Goal: Task Accomplishment & Management: Manage account settings

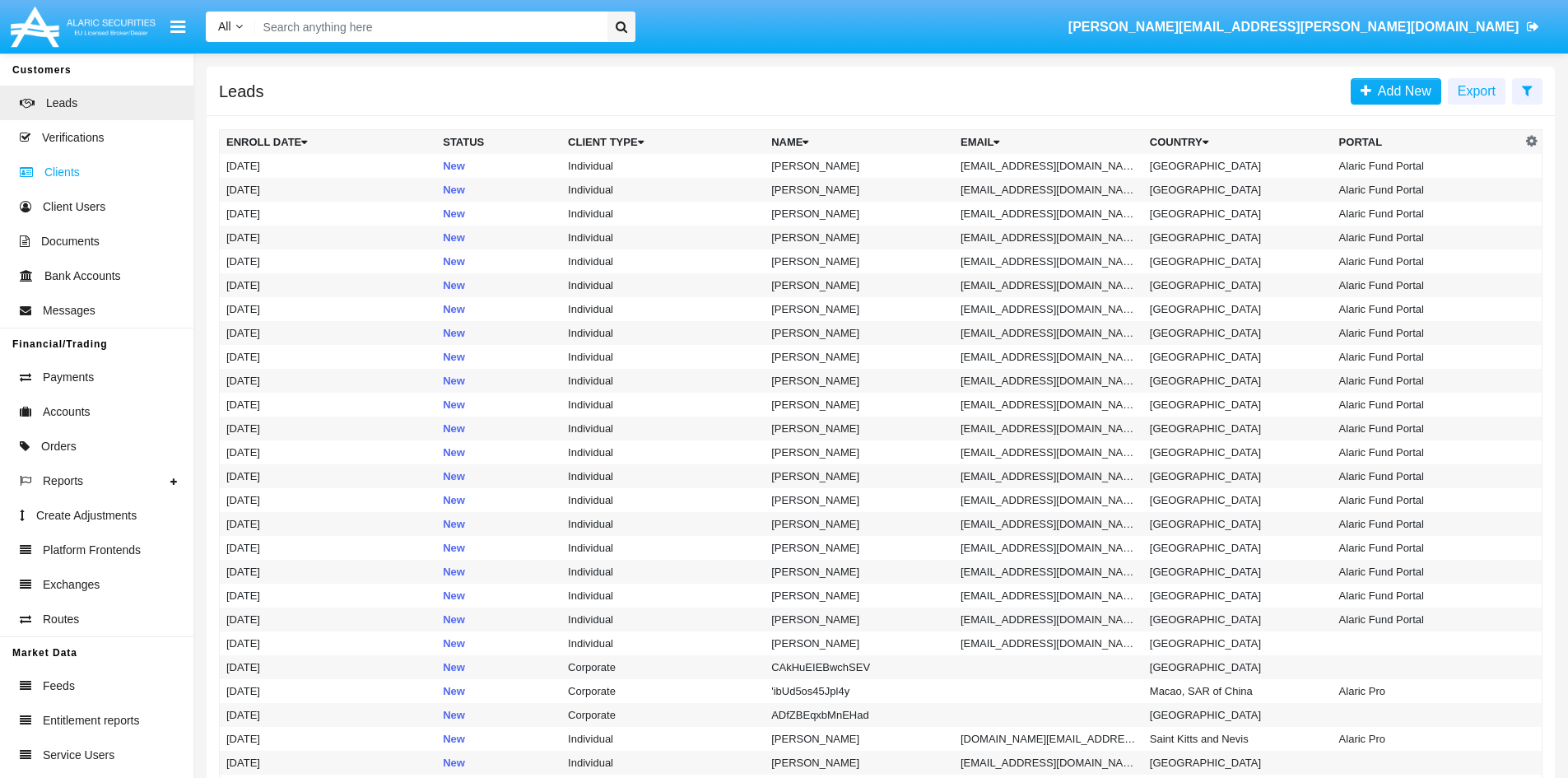
click at [66, 176] on span "Clients" at bounding box center [62, 173] width 35 height 18
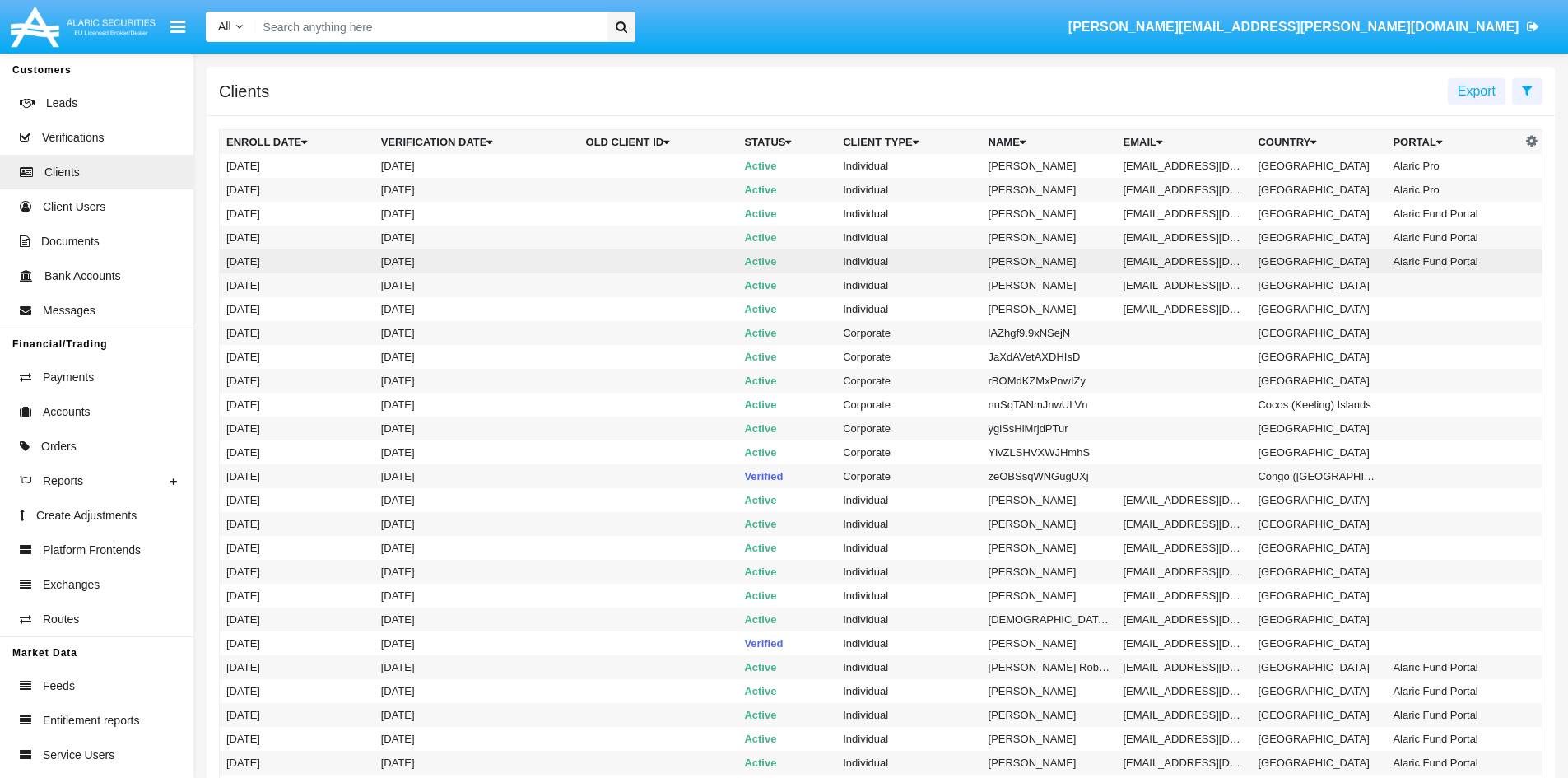
click at [743, 267] on td "Active" at bounding box center [787, 261] width 99 height 24
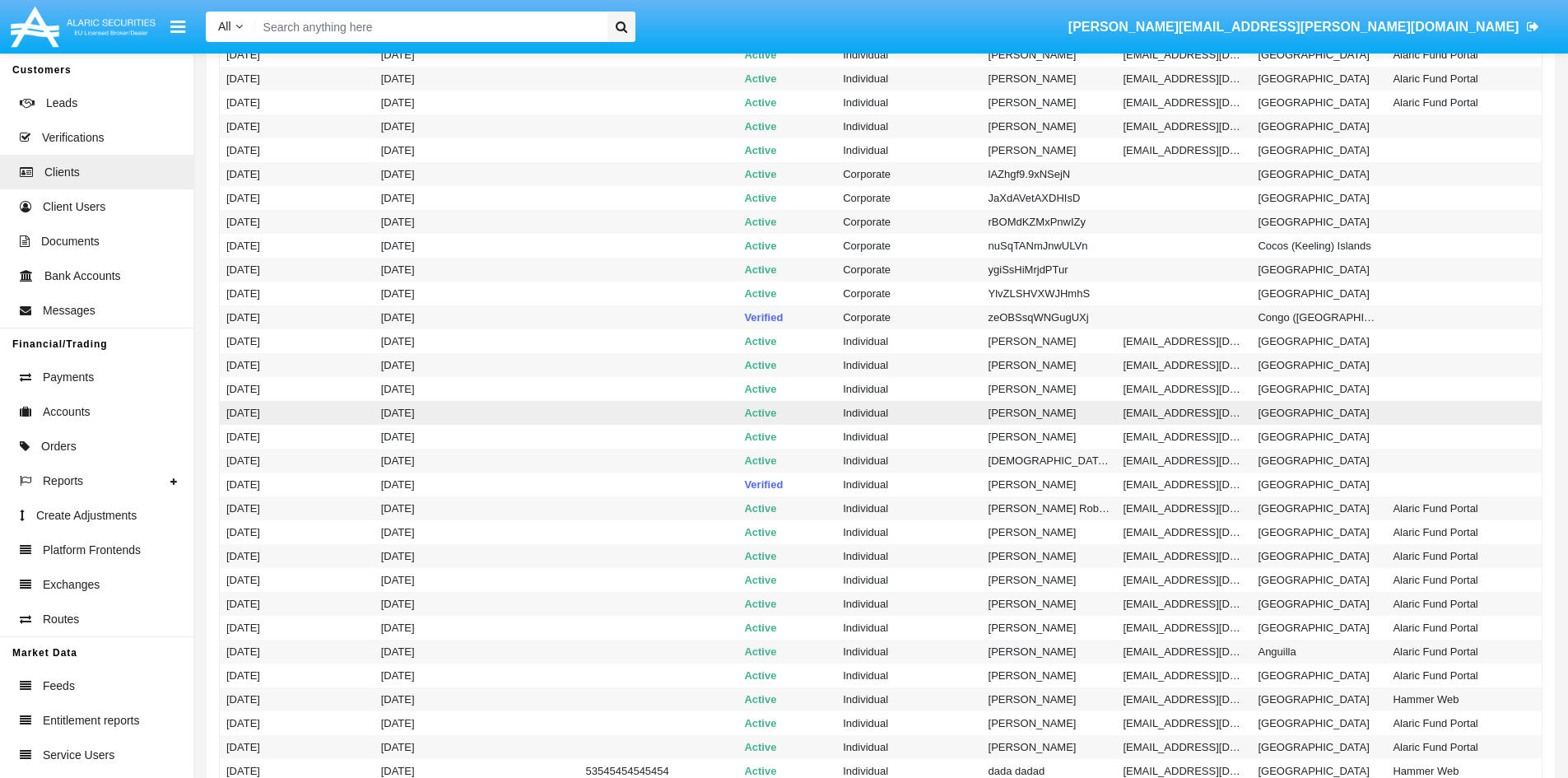
scroll to position [576, 0]
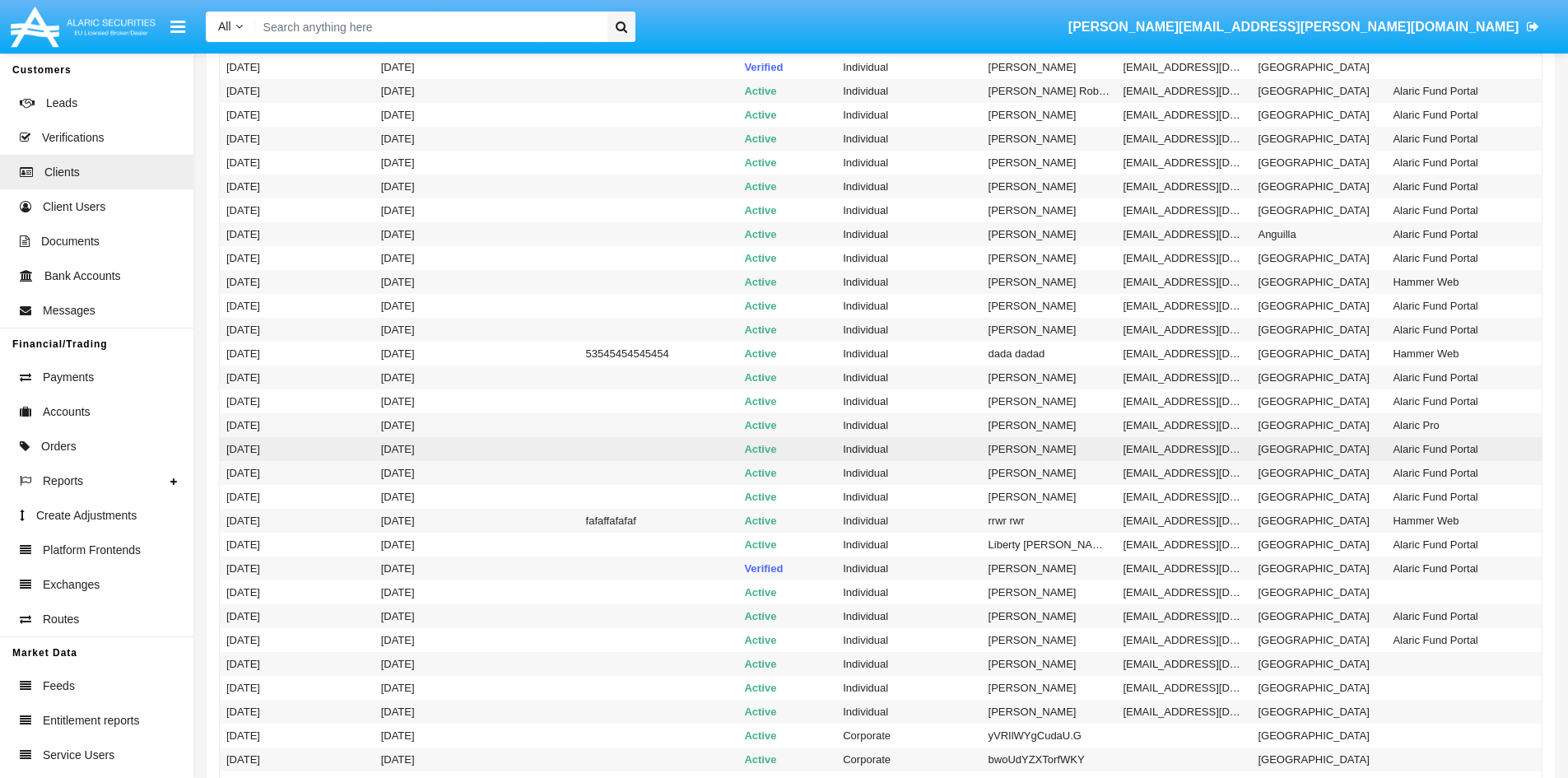
click at [794, 454] on td "Active" at bounding box center [787, 449] width 99 height 24
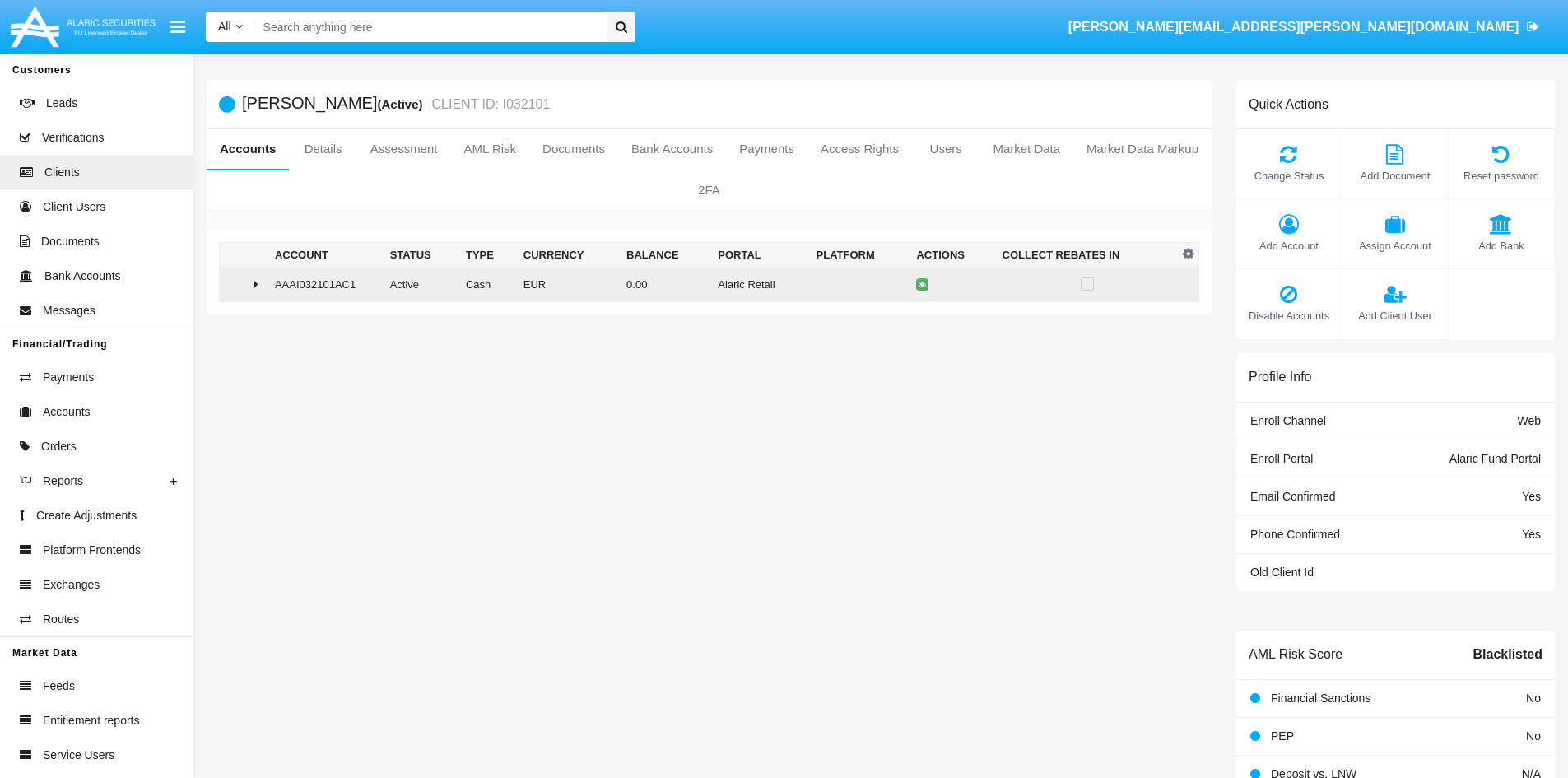
click at [247, 286] on div at bounding box center [244, 283] width 35 height 13
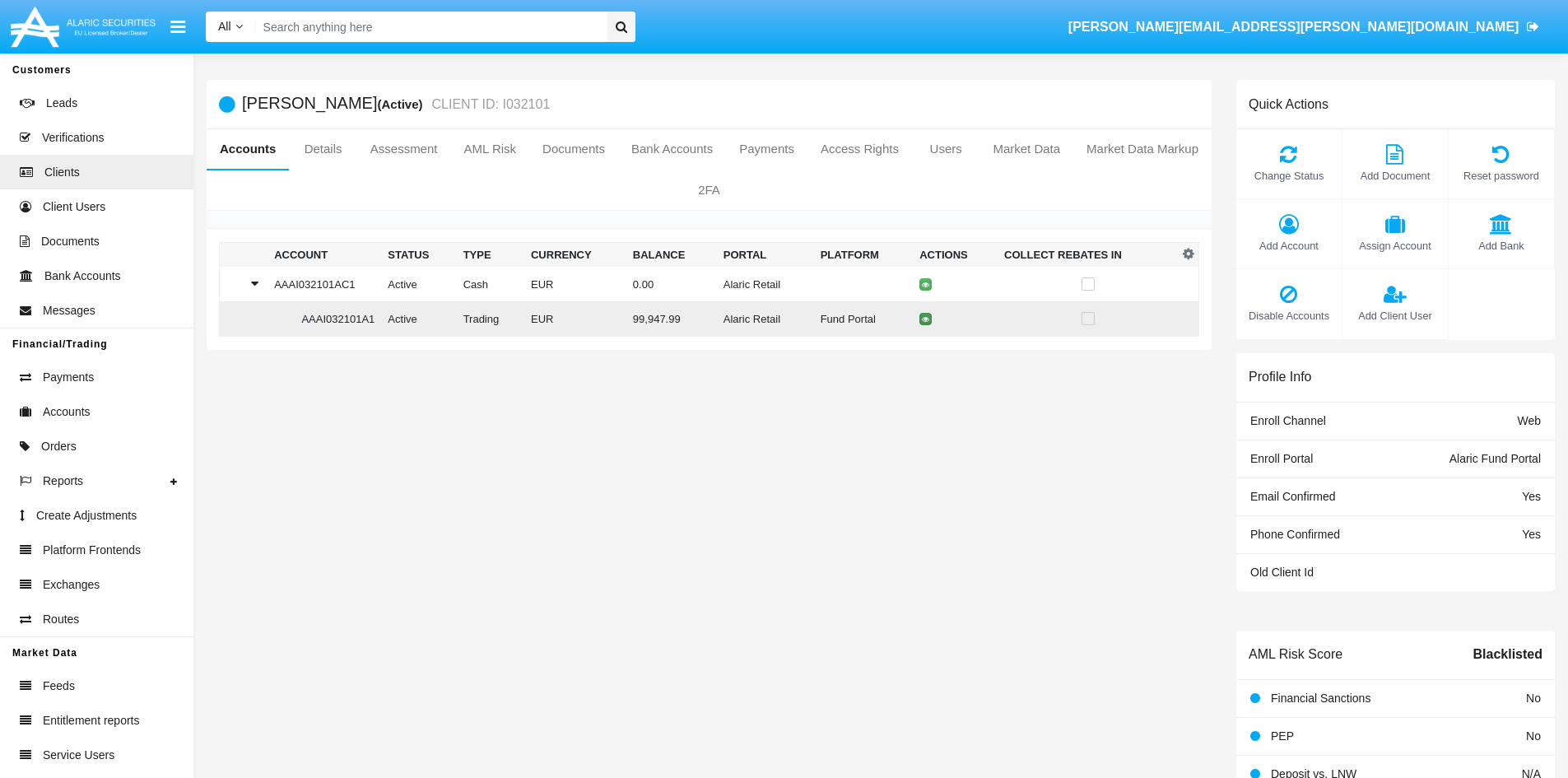
click at [922, 321] on icon at bounding box center [926, 319] width 7 height 7
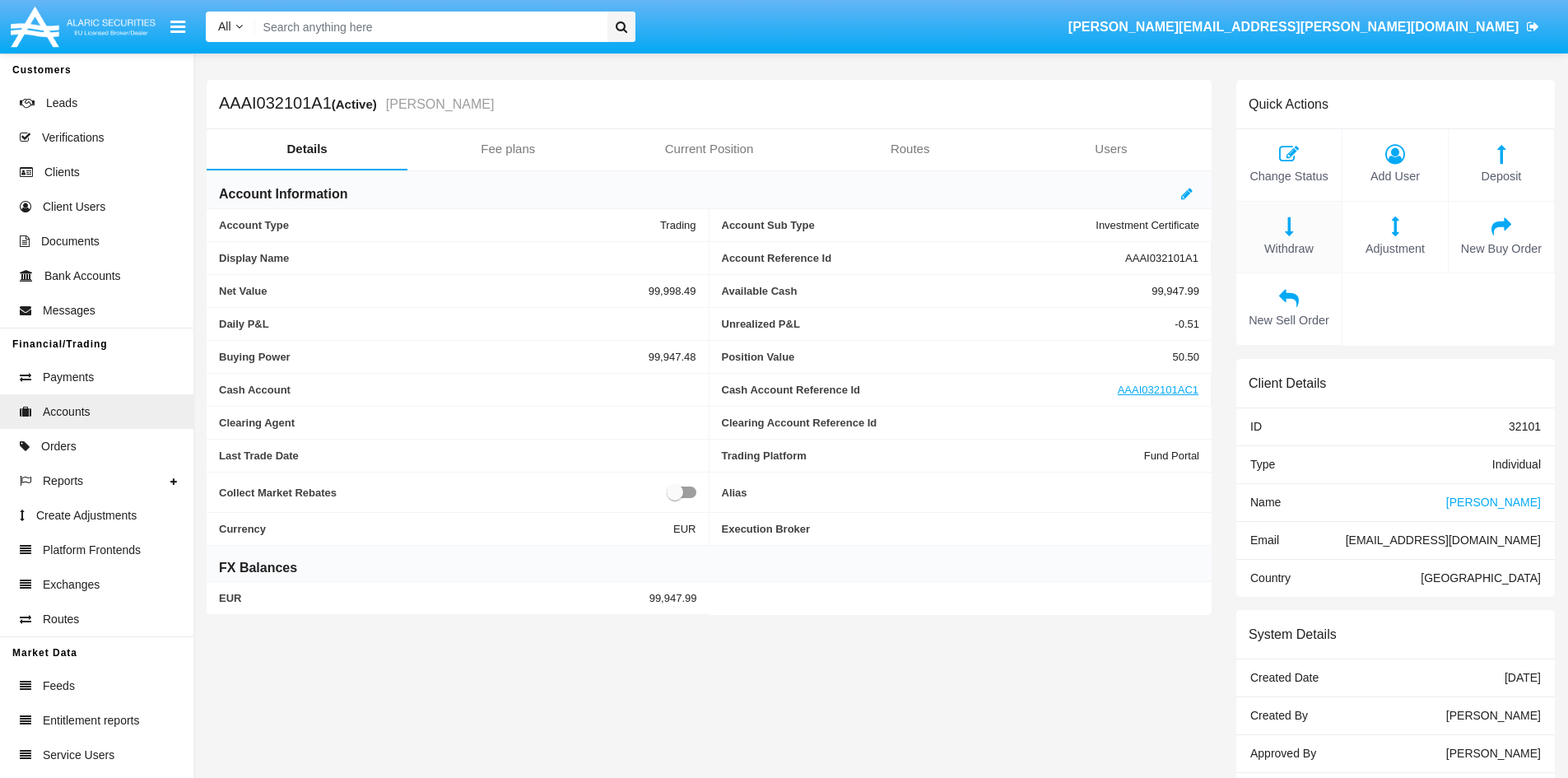
click at [1305, 232] on icon at bounding box center [1288, 227] width 88 height 19
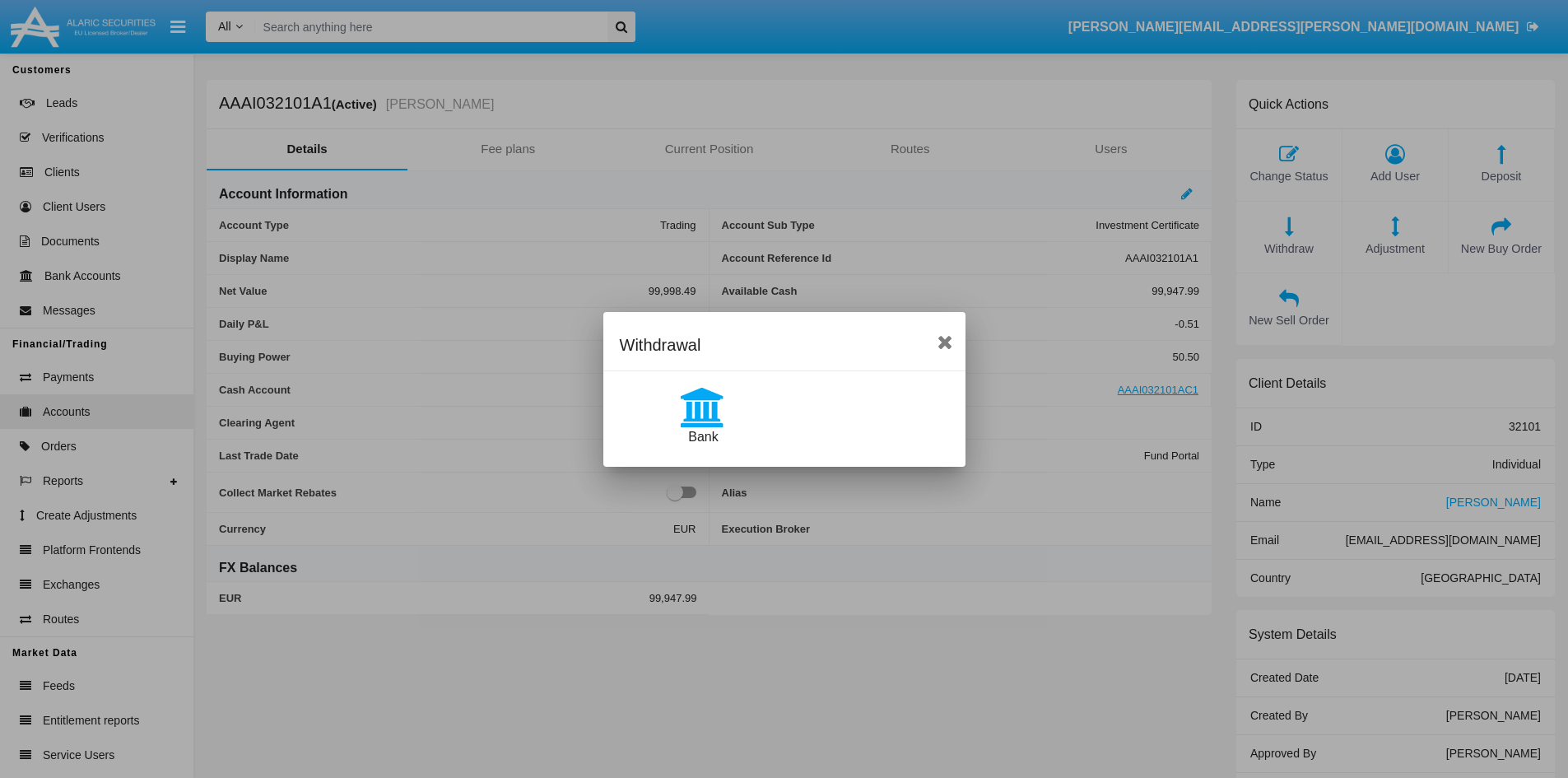
click at [719, 405] on icon at bounding box center [703, 407] width 83 height 40
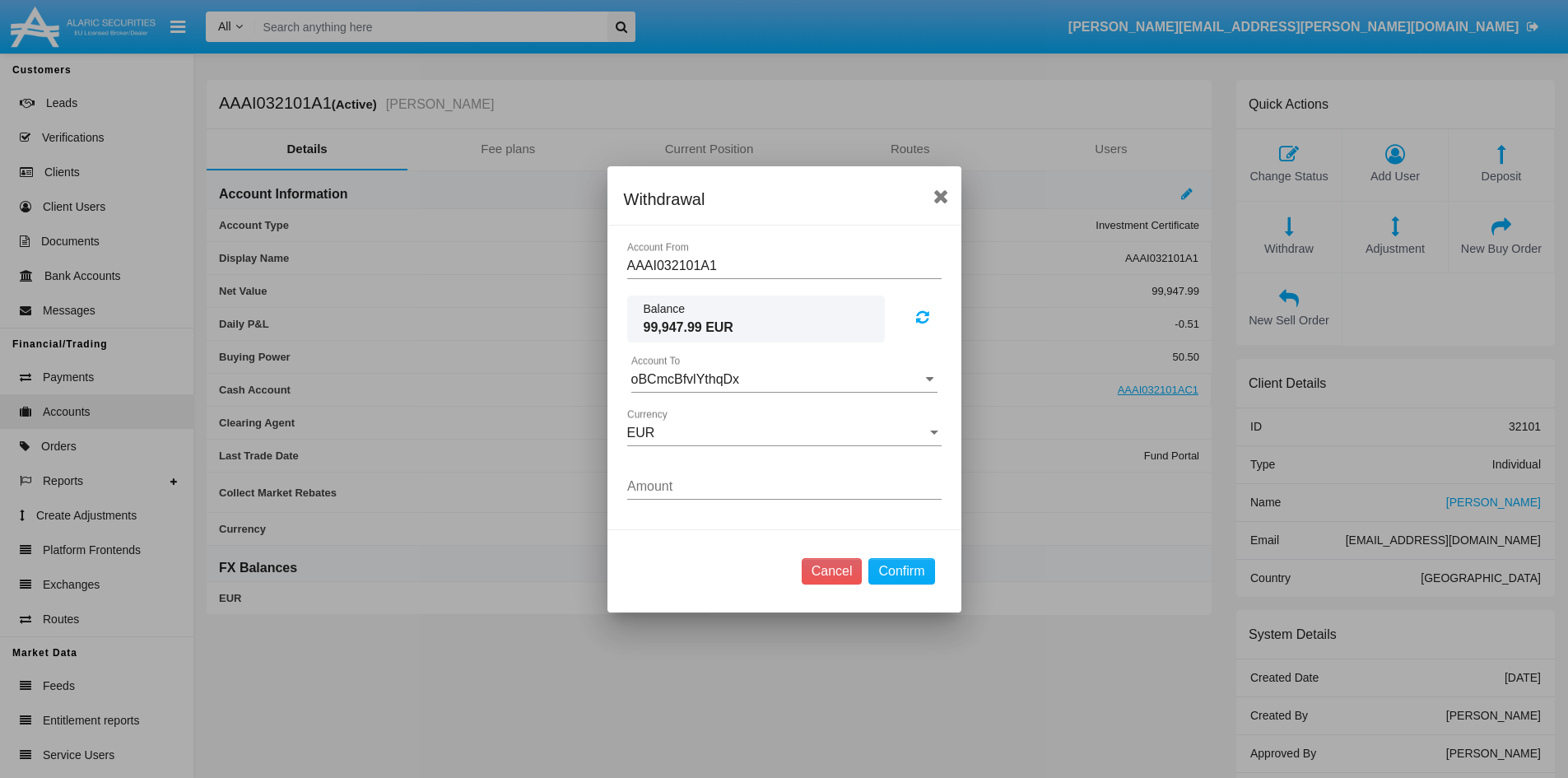
click at [692, 479] on input "Amount" at bounding box center [784, 486] width 314 height 15
type input "1.00"
click at [886, 575] on button "Confirm" at bounding box center [901, 572] width 65 height 27
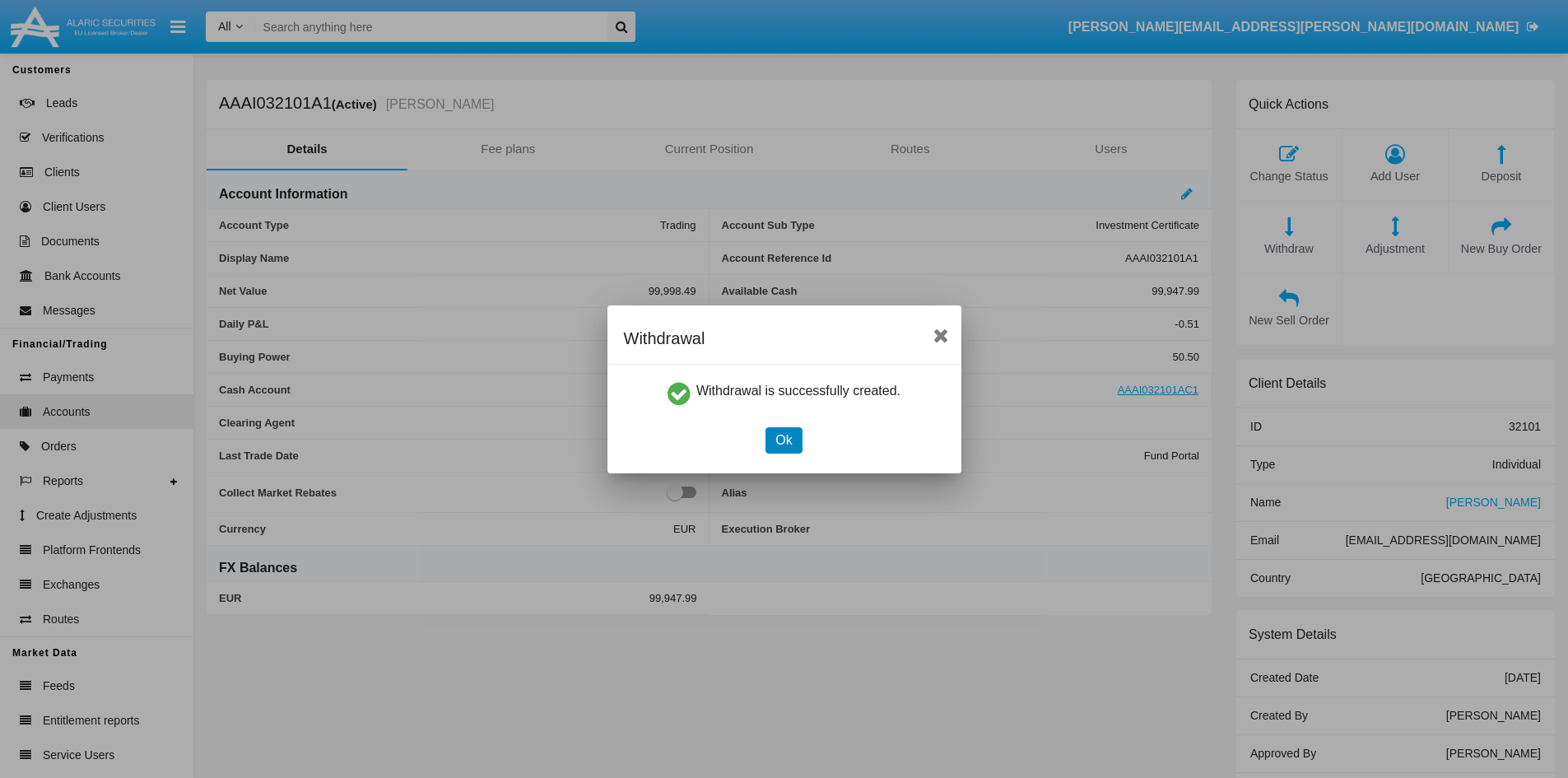
click at [796, 435] on button "Ok" at bounding box center [783, 441] width 36 height 27
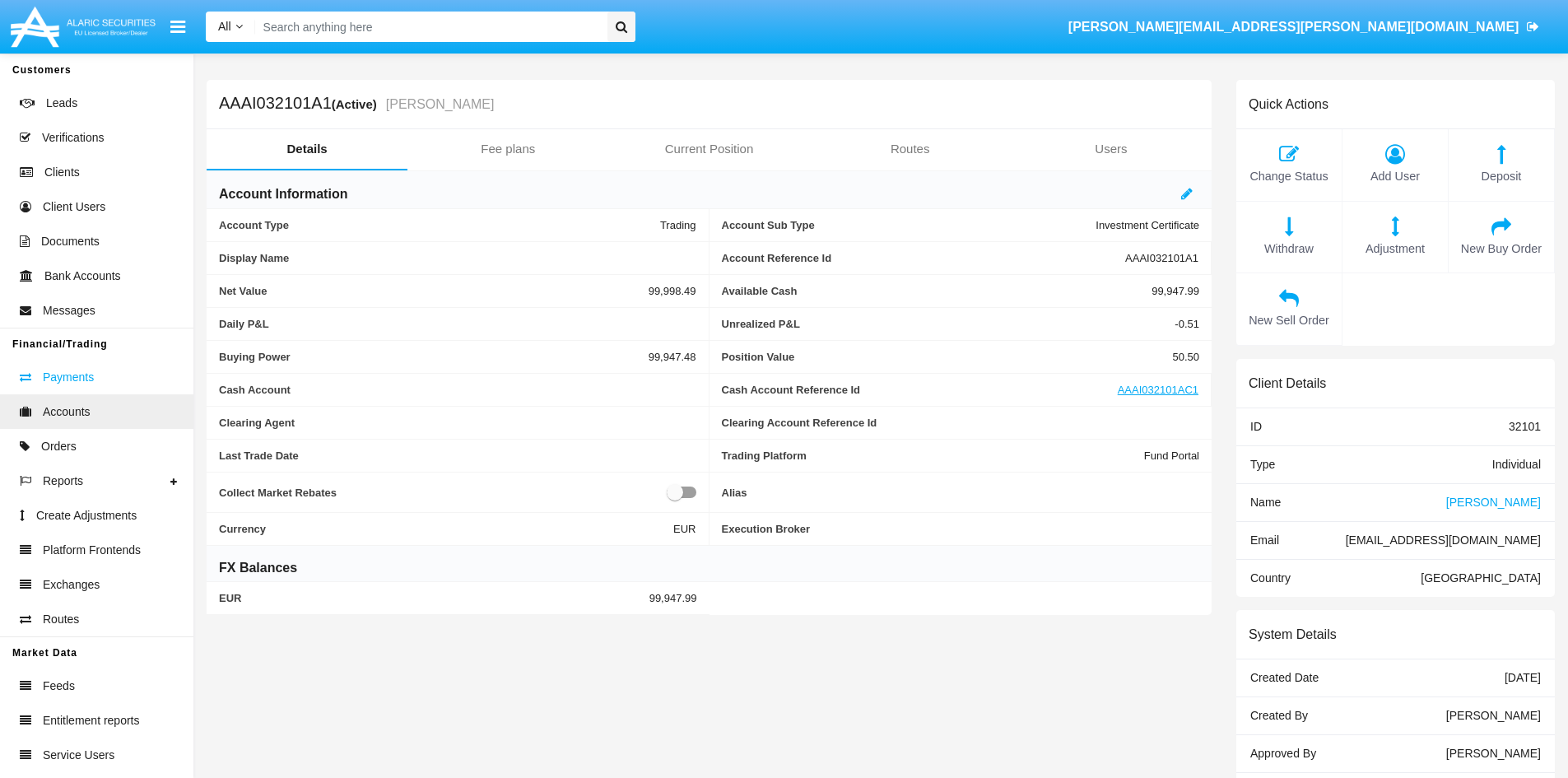
click at [77, 365] on link "Payments" at bounding box center [96, 376] width 194 height 35
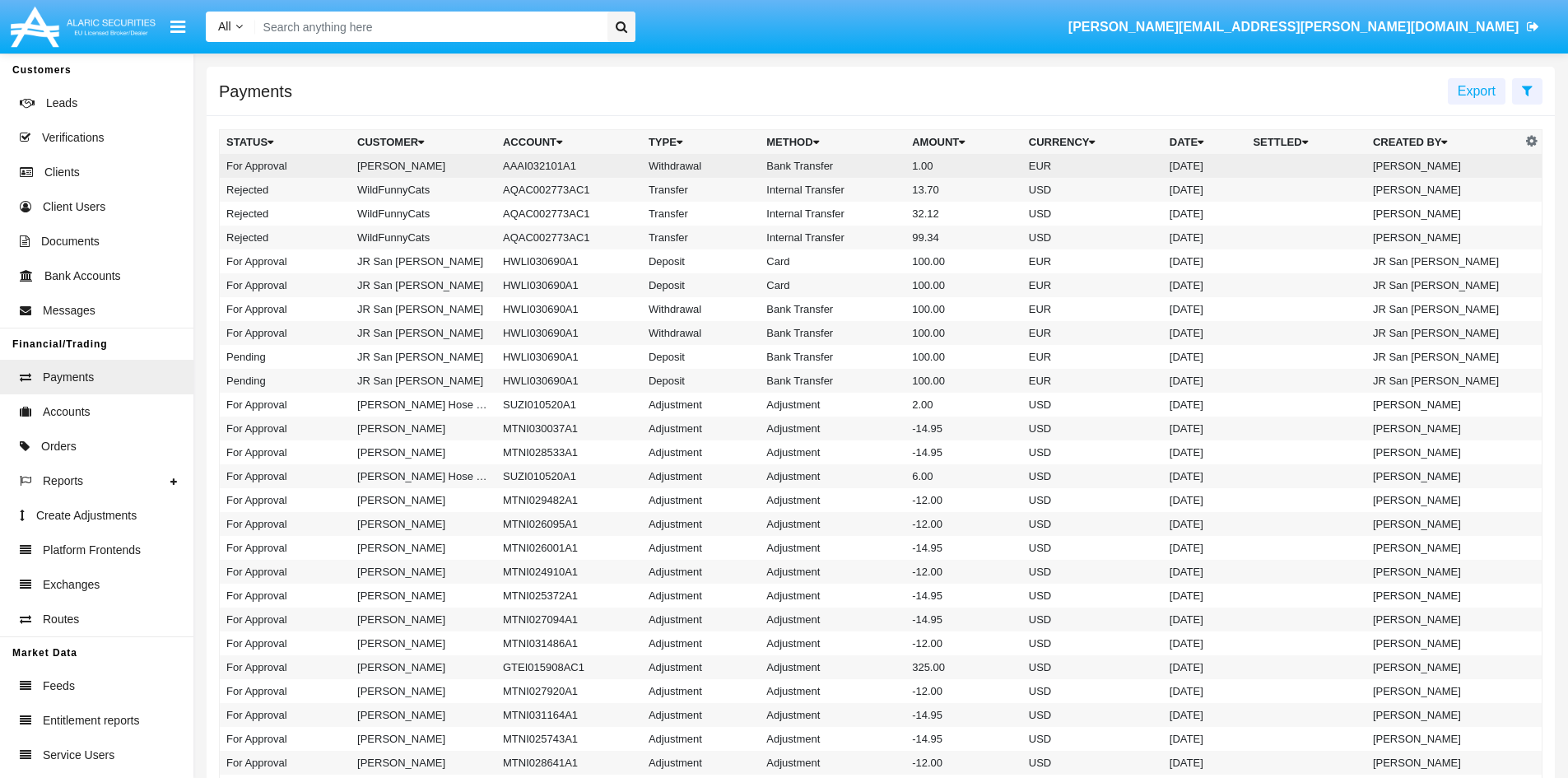
click at [372, 177] on td "[PERSON_NAME]" at bounding box center [423, 166] width 146 height 24
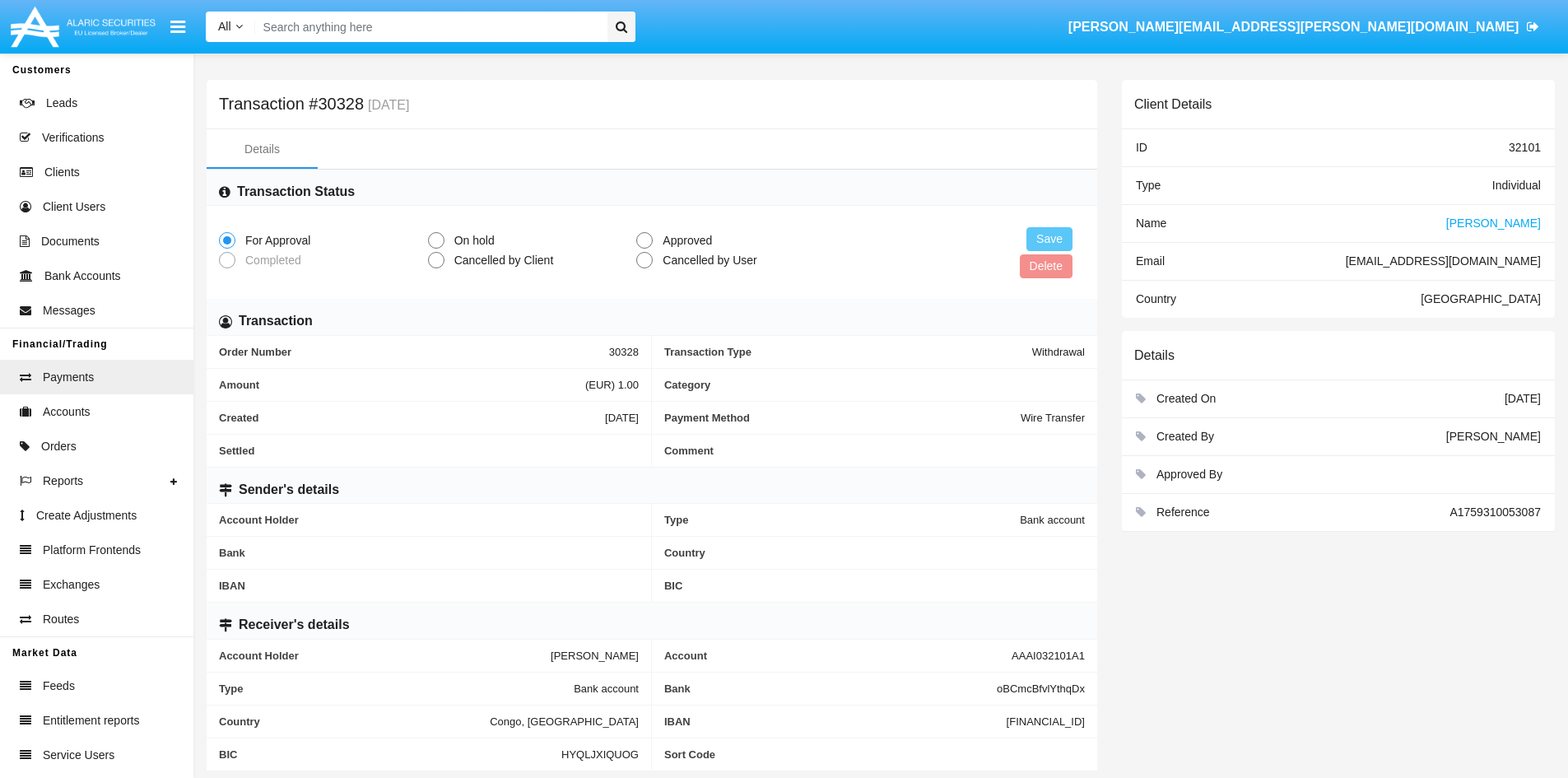
click at [636, 244] on span at bounding box center [644, 240] width 17 height 17
click at [643, 249] on input "Approved" at bounding box center [643, 249] width 1 height 1
radio input "true"
click at [1045, 237] on button "Save" at bounding box center [1049, 239] width 46 height 24
drag, startPoint x: 652, startPoint y: 236, endPoint x: 629, endPoint y: 246, distance: 25.1
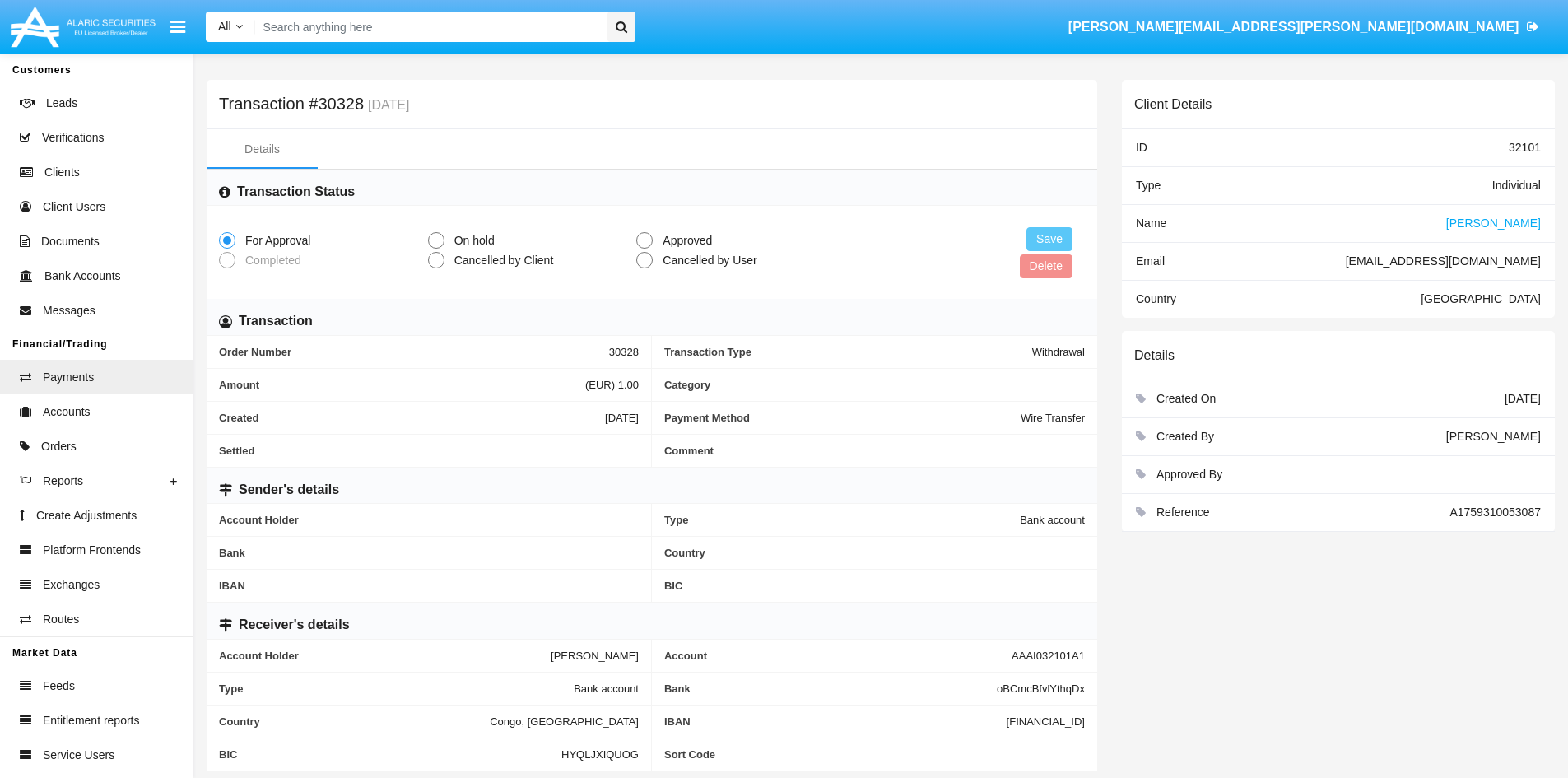
click at [654, 235] on span "Approved" at bounding box center [685, 241] width 64 height 18
click at [644, 249] on input "Approved" at bounding box center [643, 249] width 1 height 1
radio input "true"
click at [1066, 233] on button "Save" at bounding box center [1049, 239] width 46 height 24
drag, startPoint x: 1523, startPoint y: 87, endPoint x: 1168, endPoint y: 93, distance: 355.1
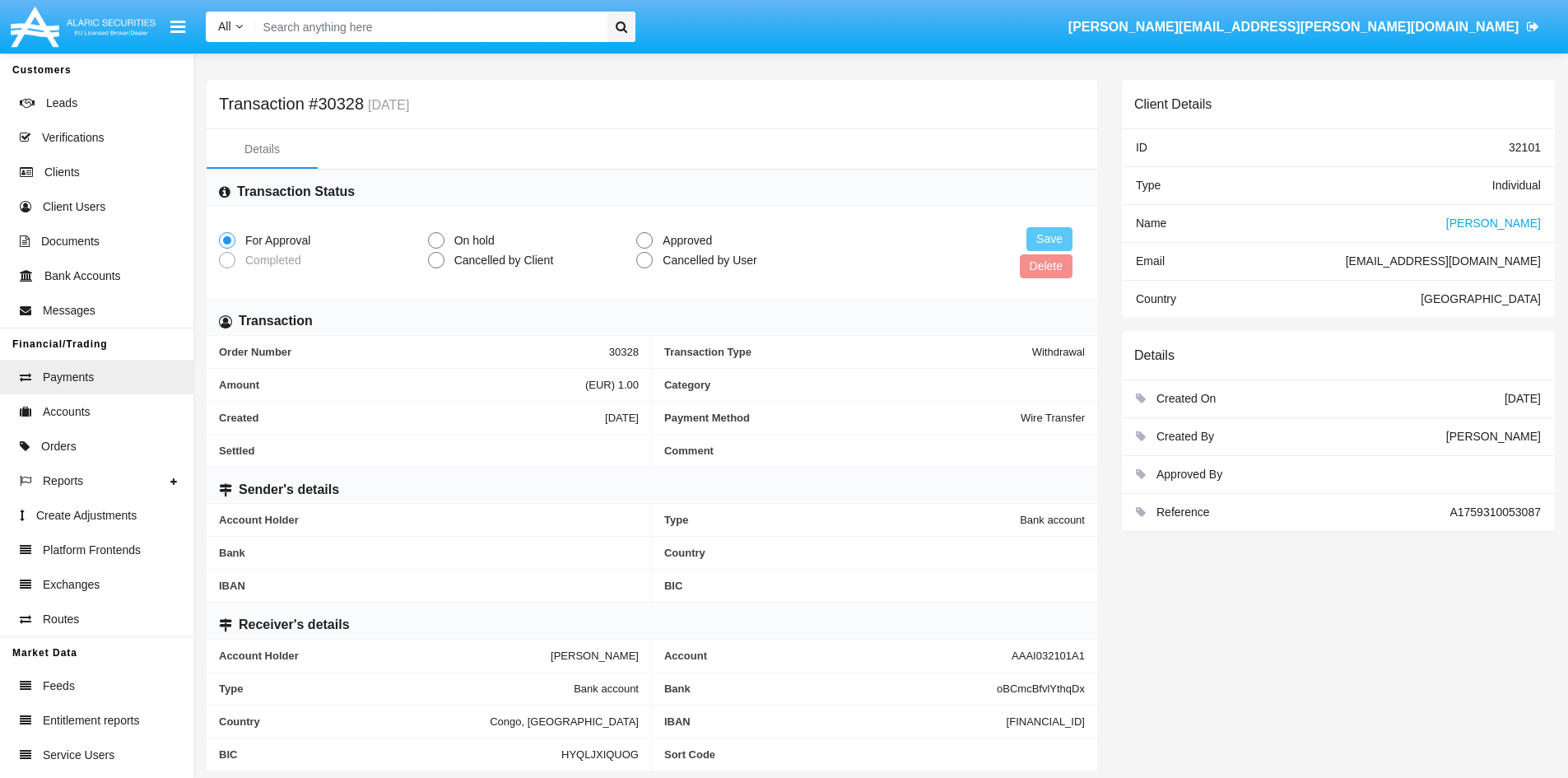
click at [1168, 68] on div "Error while server request. Unable to change payment status." at bounding box center [1360, 67] width 399 height 2
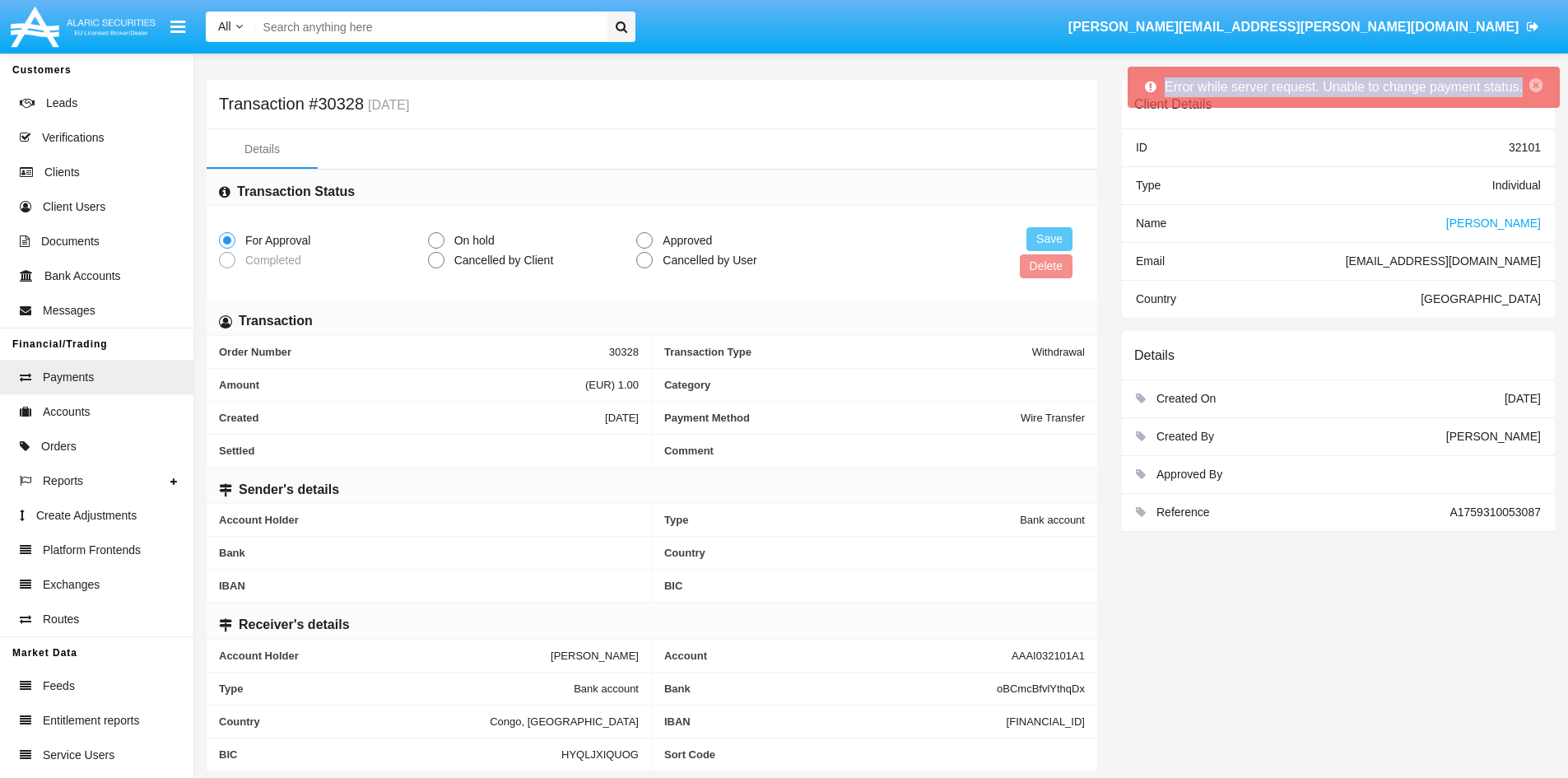
copy span "Error while server request. Unable to change payment status."
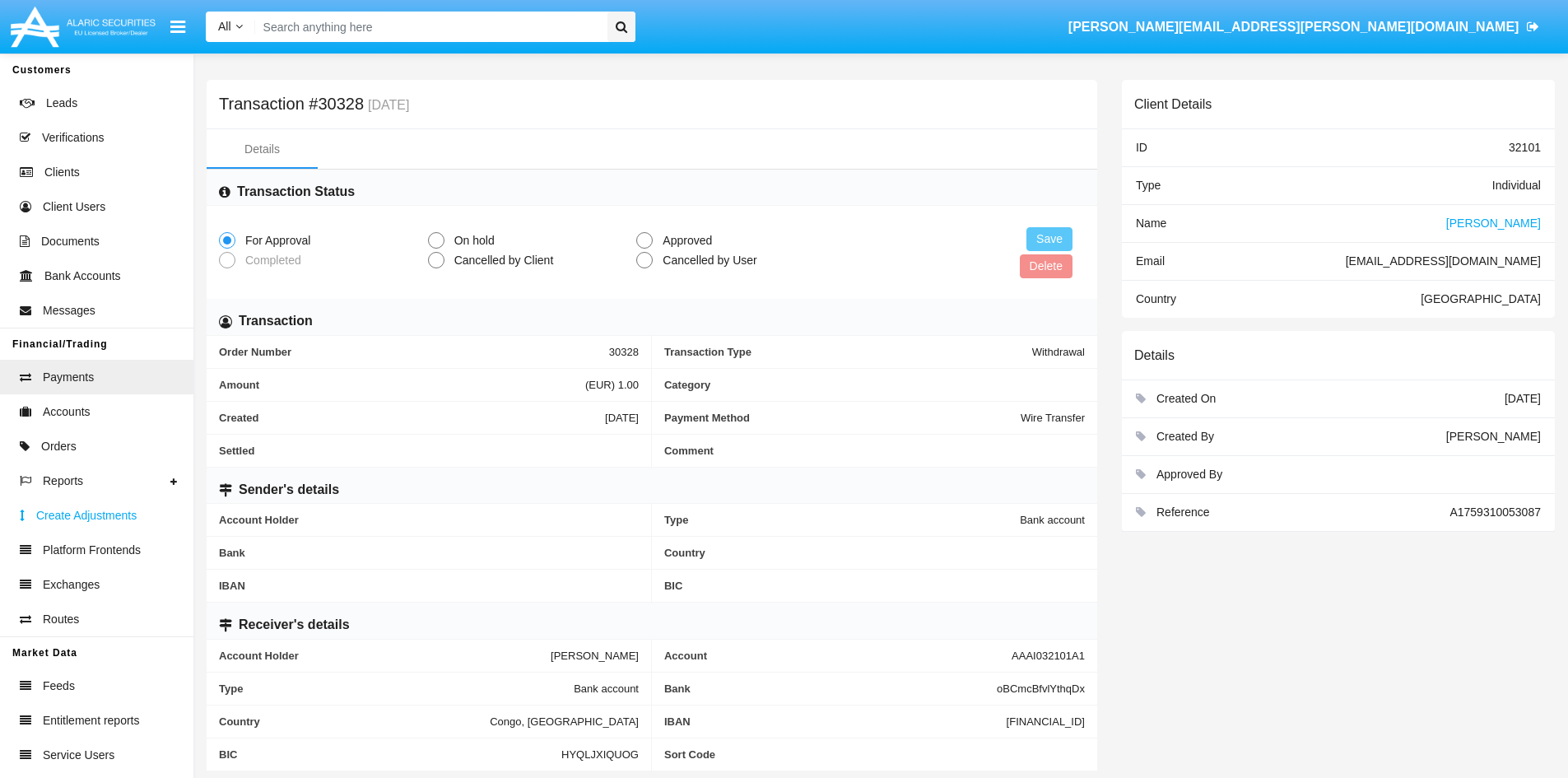
click at [45, 512] on span "Create Adjustments" at bounding box center [86, 516] width 100 height 18
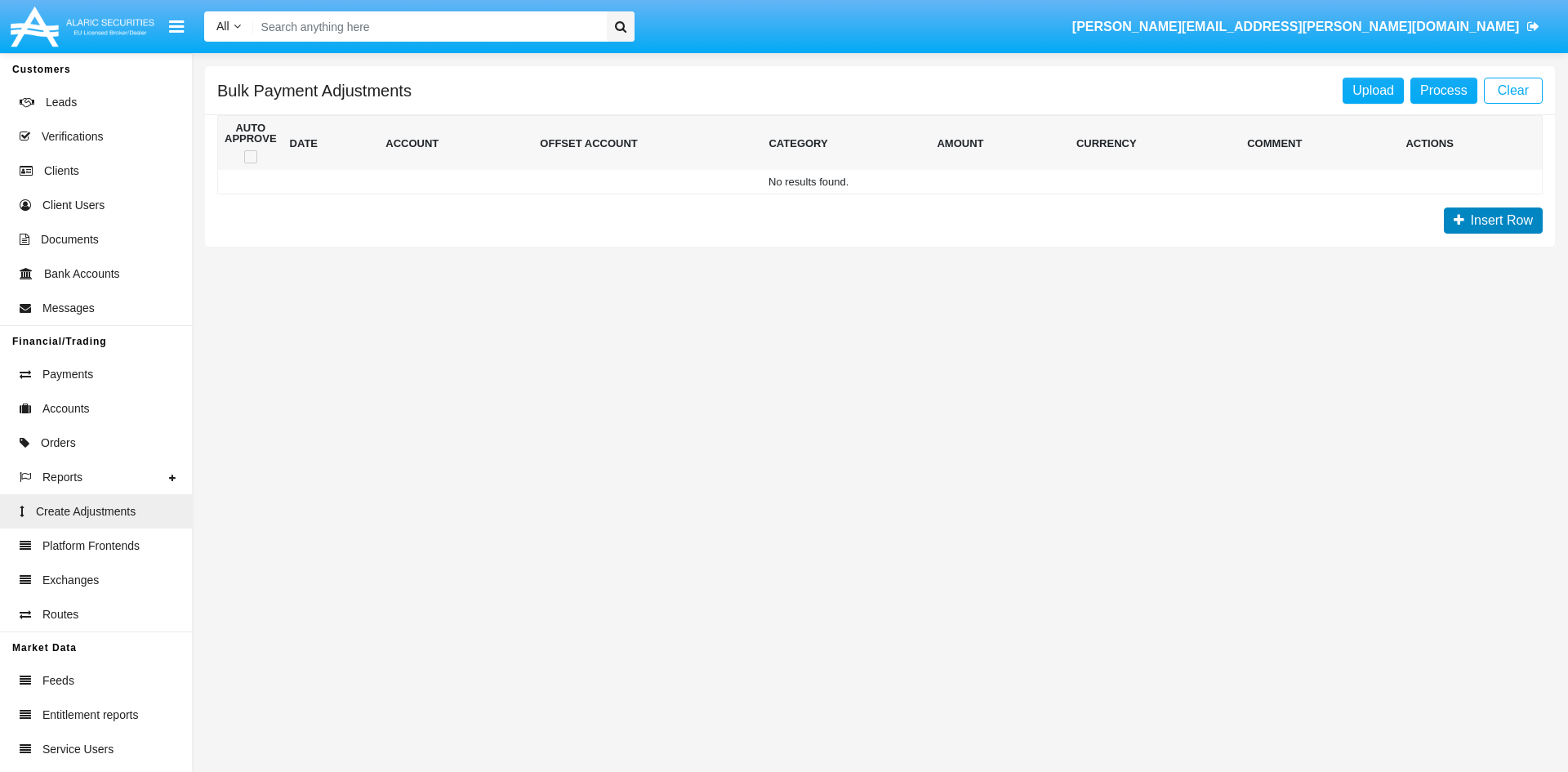
click at [1509, 220] on span "Insert Row" at bounding box center [1499, 220] width 68 height 14
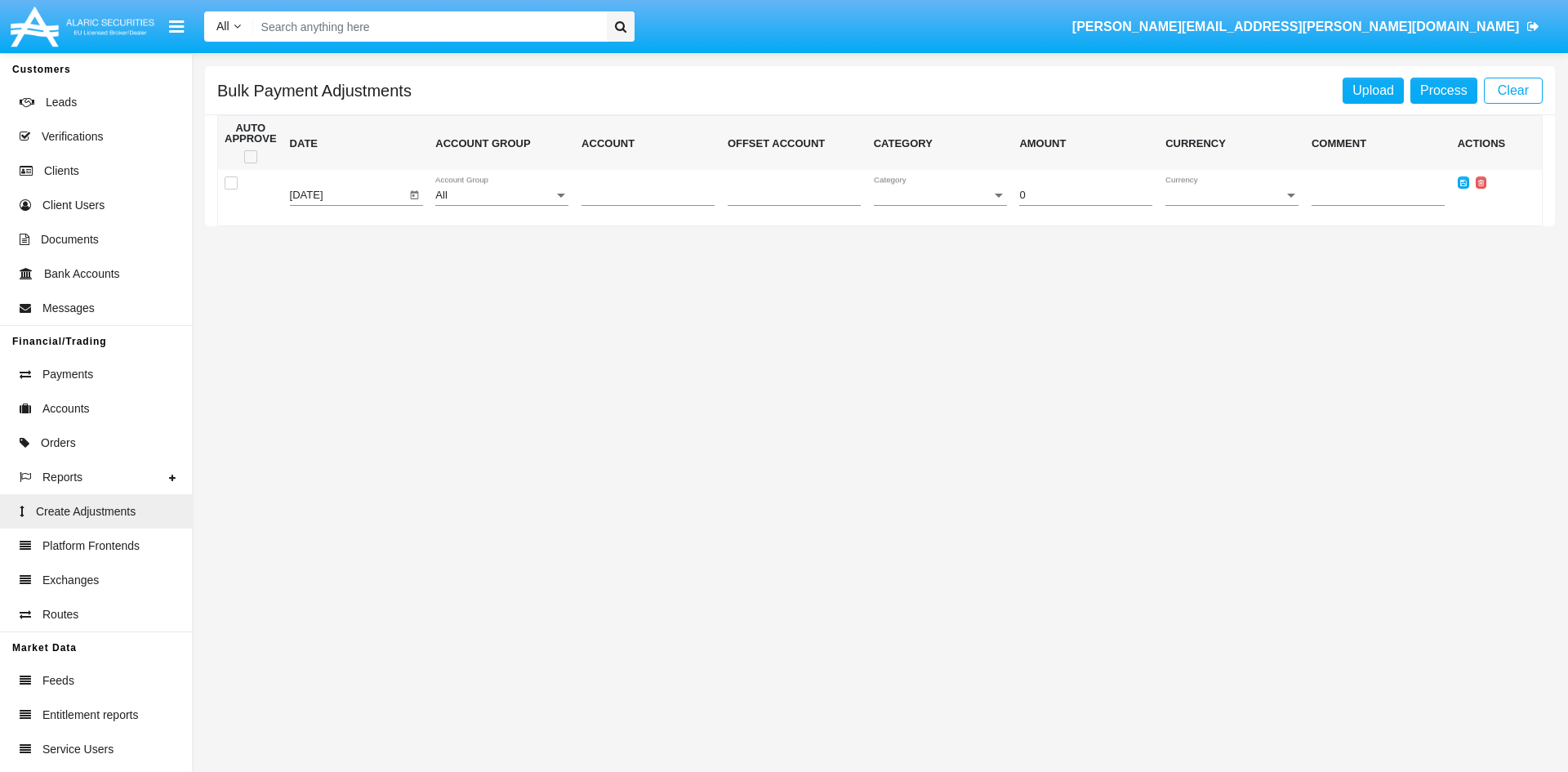
click at [511, 199] on div "All" at bounding box center [494, 196] width 119 height 12
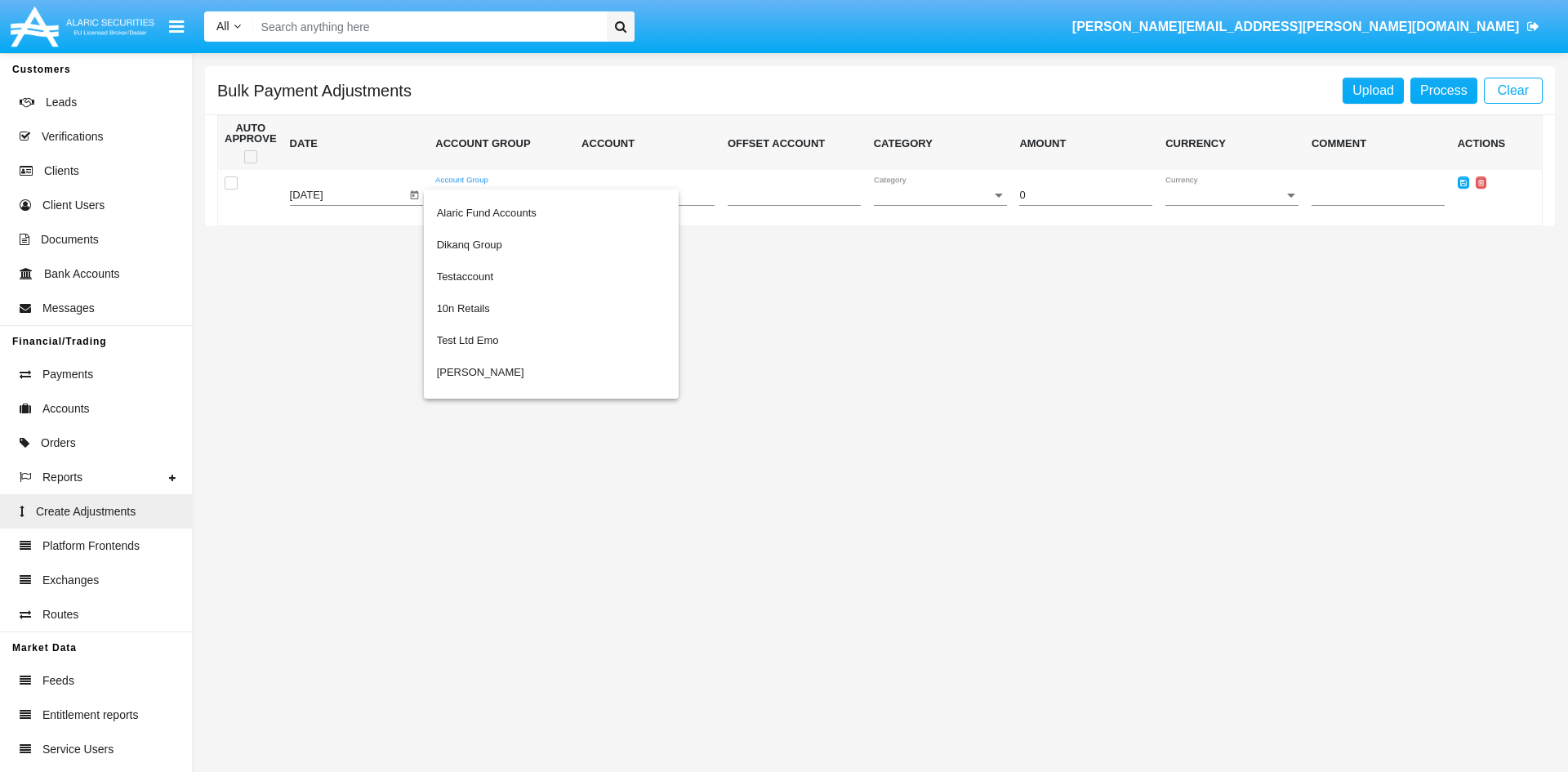
scroll to position [490, 0]
click at [751, 300] on div at bounding box center [784, 386] width 1568 height 772
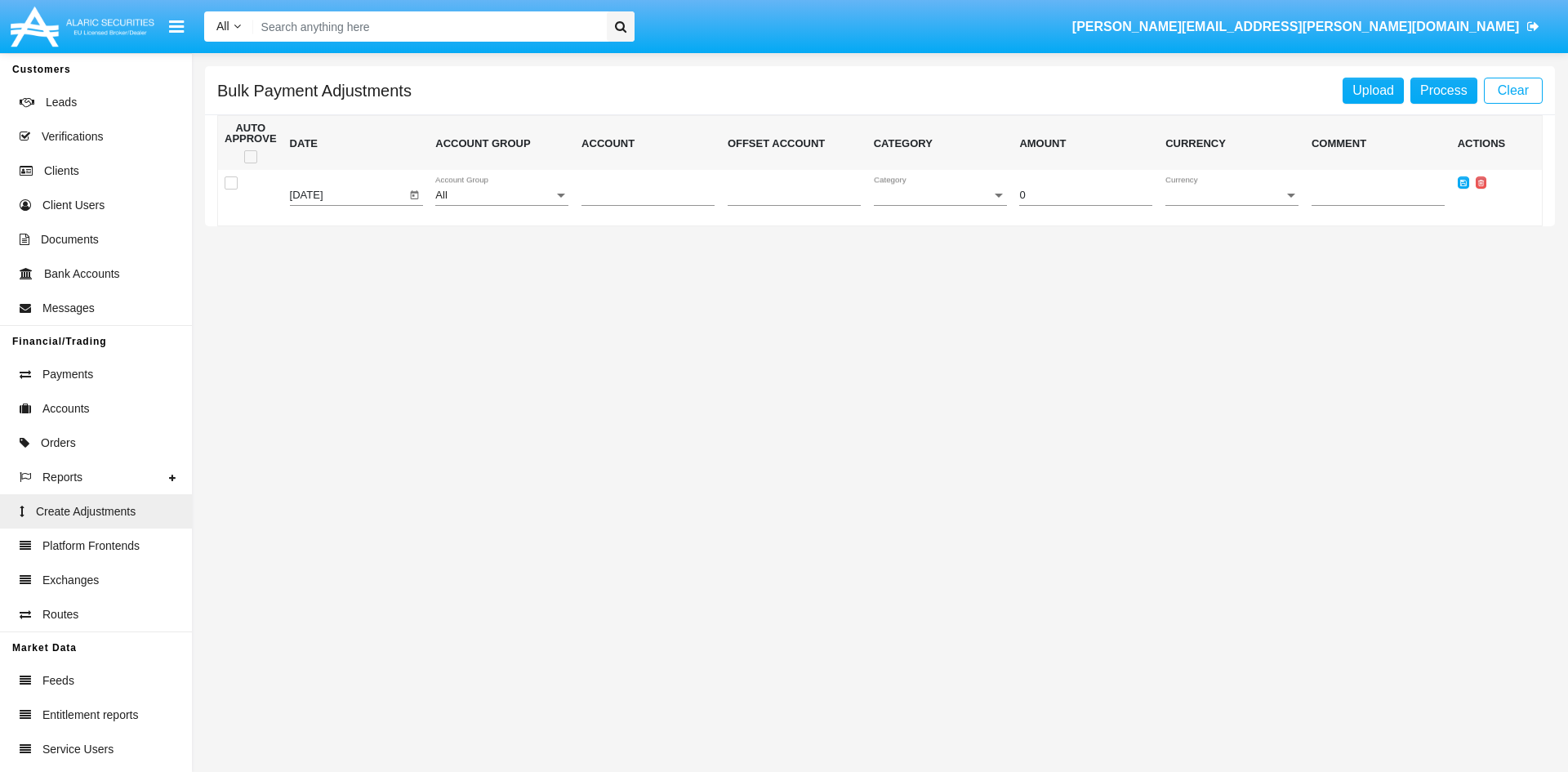
click at [923, 186] on div "Category Category" at bounding box center [940, 191] width 133 height 29
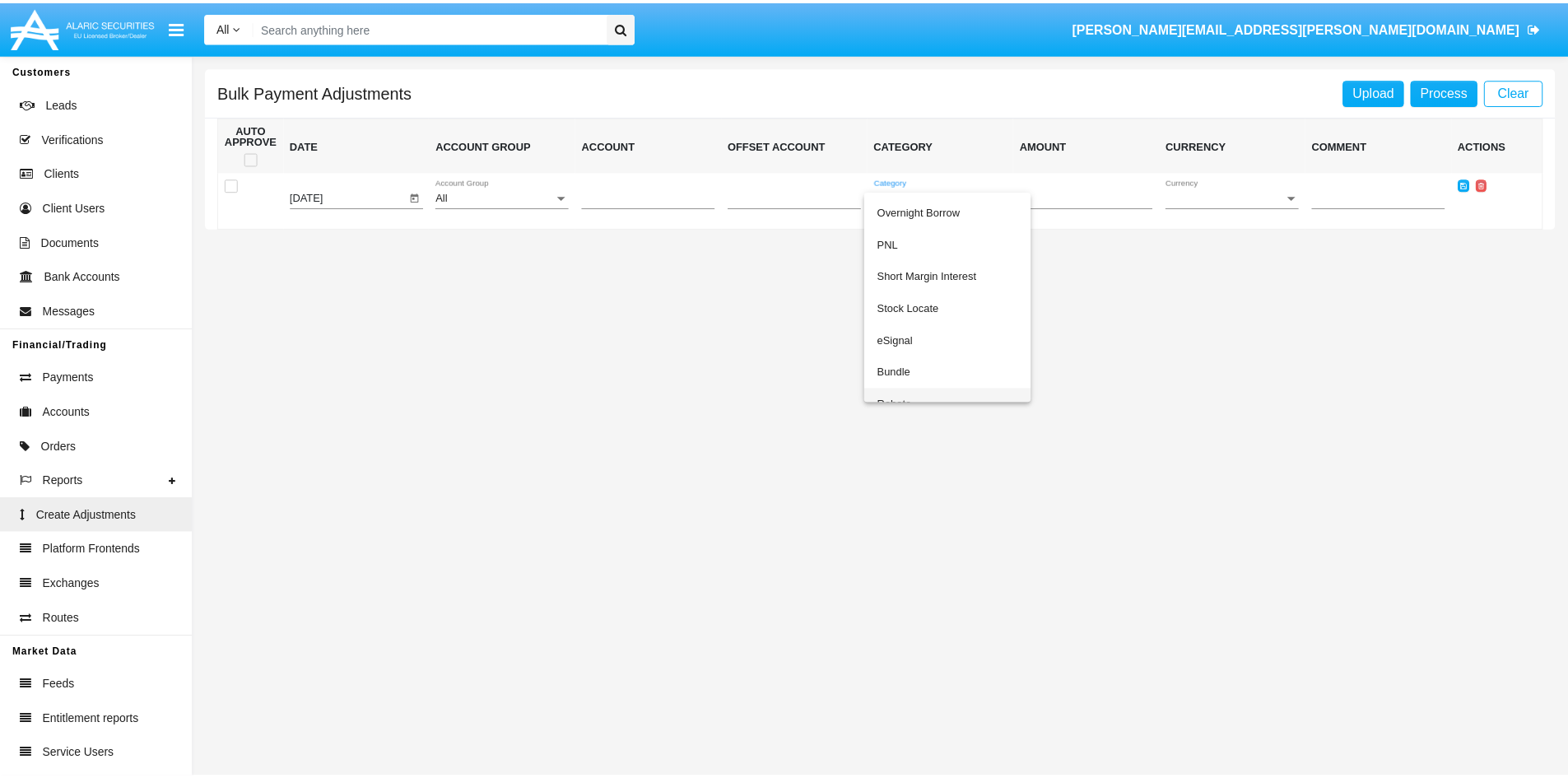
scroll to position [106, 0]
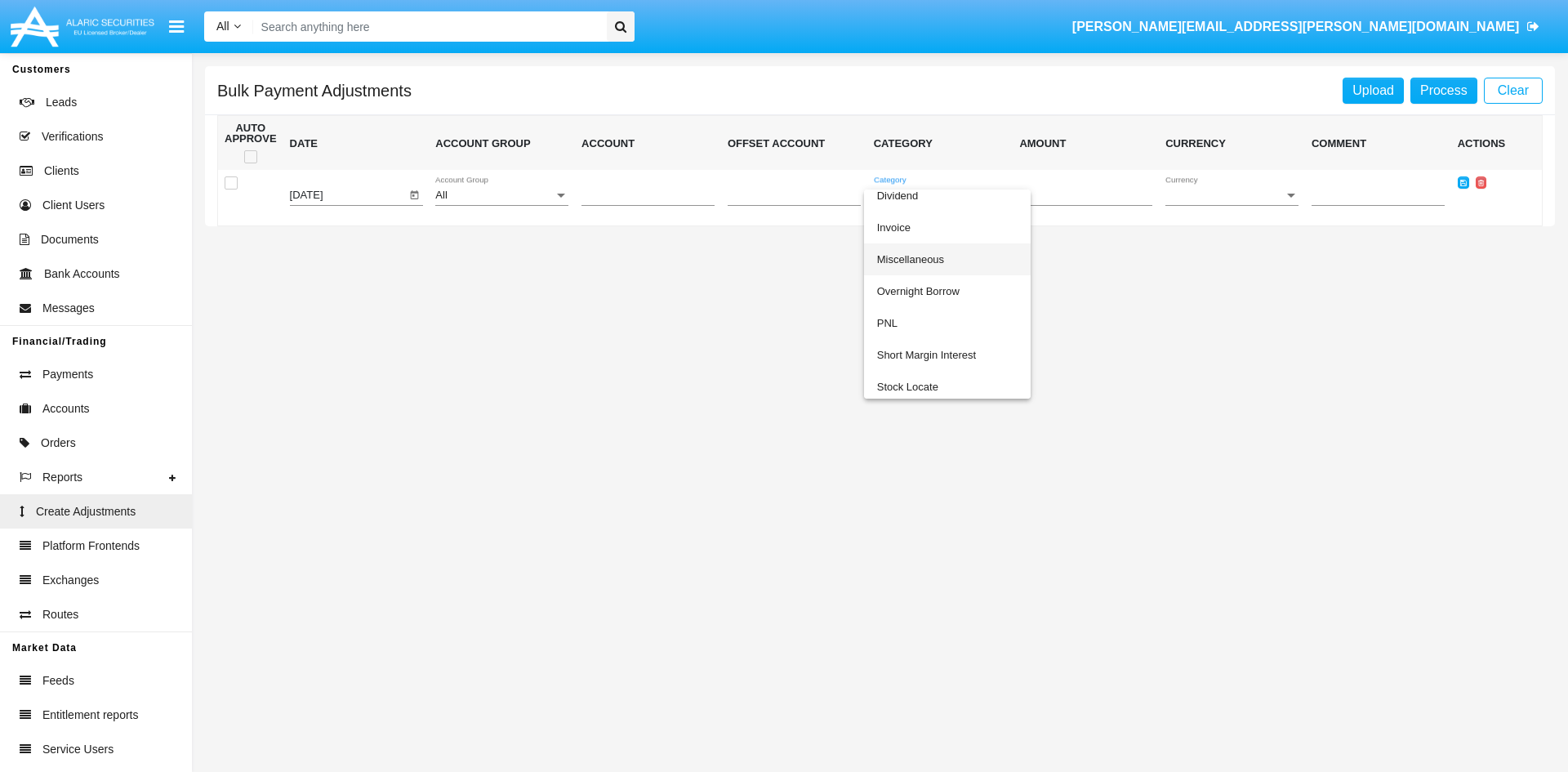
click at [938, 262] on span "Miscellaneous" at bounding box center [947, 259] width 140 height 32
drag, startPoint x: 956, startPoint y: 196, endPoint x: 864, endPoint y: 199, distance: 92.0
click at [864, 199] on tr "[DATE] All Account Group Miscellaneous Category 0 Currency Currency" at bounding box center [880, 198] width 1325 height 56
copy tr "Miscellaneous"
click at [44, 172] on span "Clients" at bounding box center [61, 171] width 35 height 18
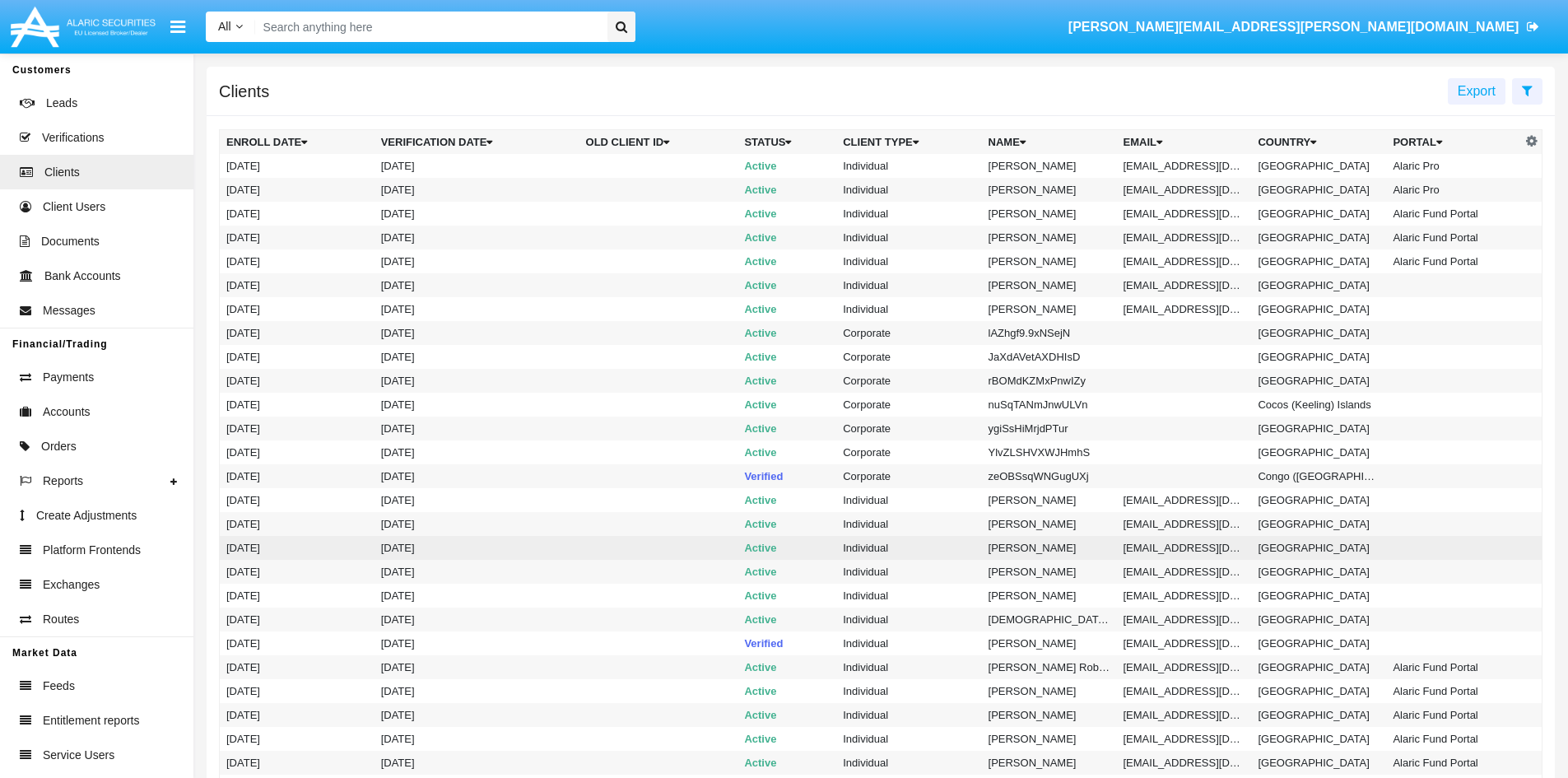
click at [757, 558] on td "Active" at bounding box center [787, 548] width 99 height 24
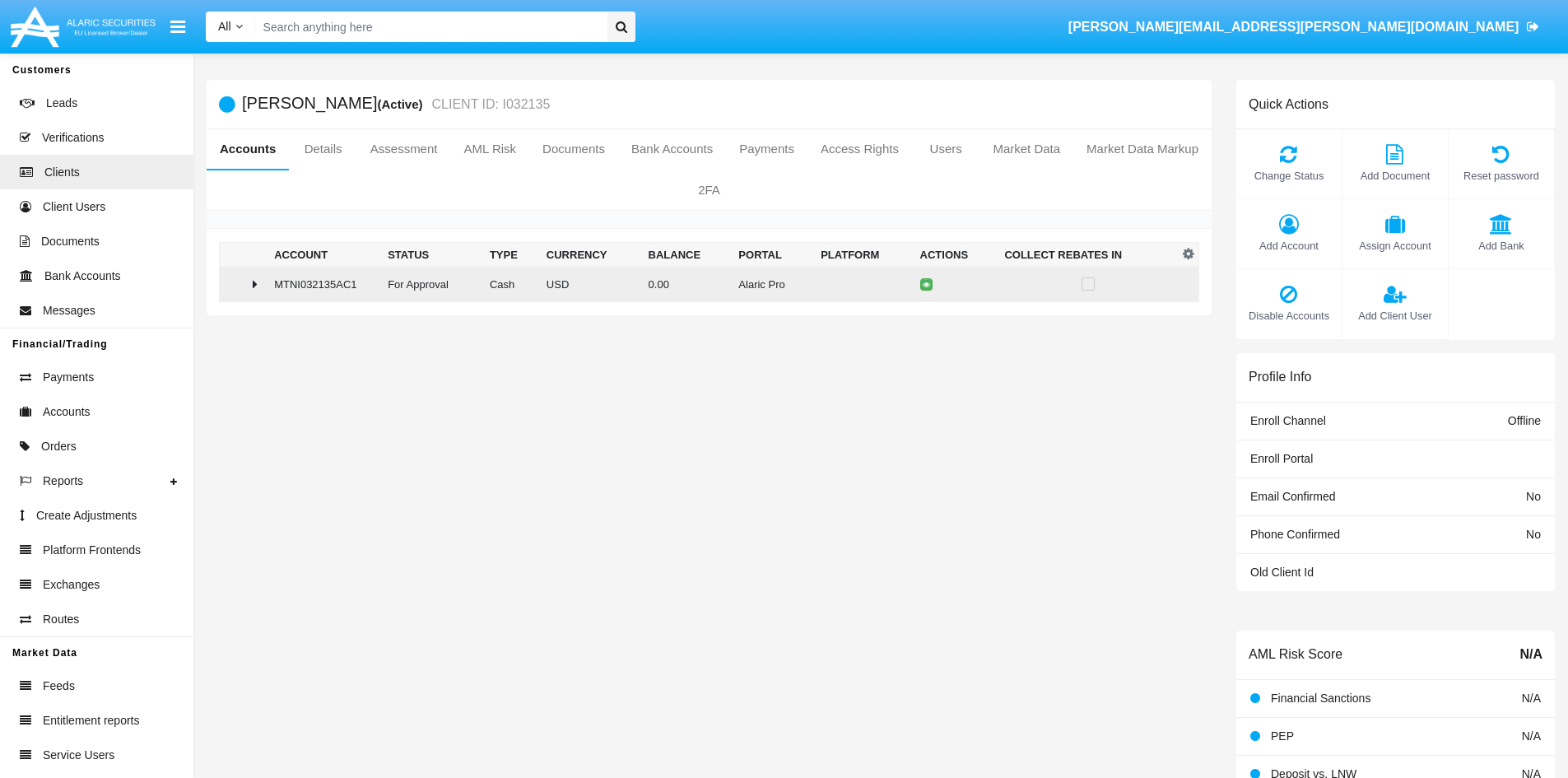
click at [260, 277] on div at bounding box center [243, 283] width 35 height 13
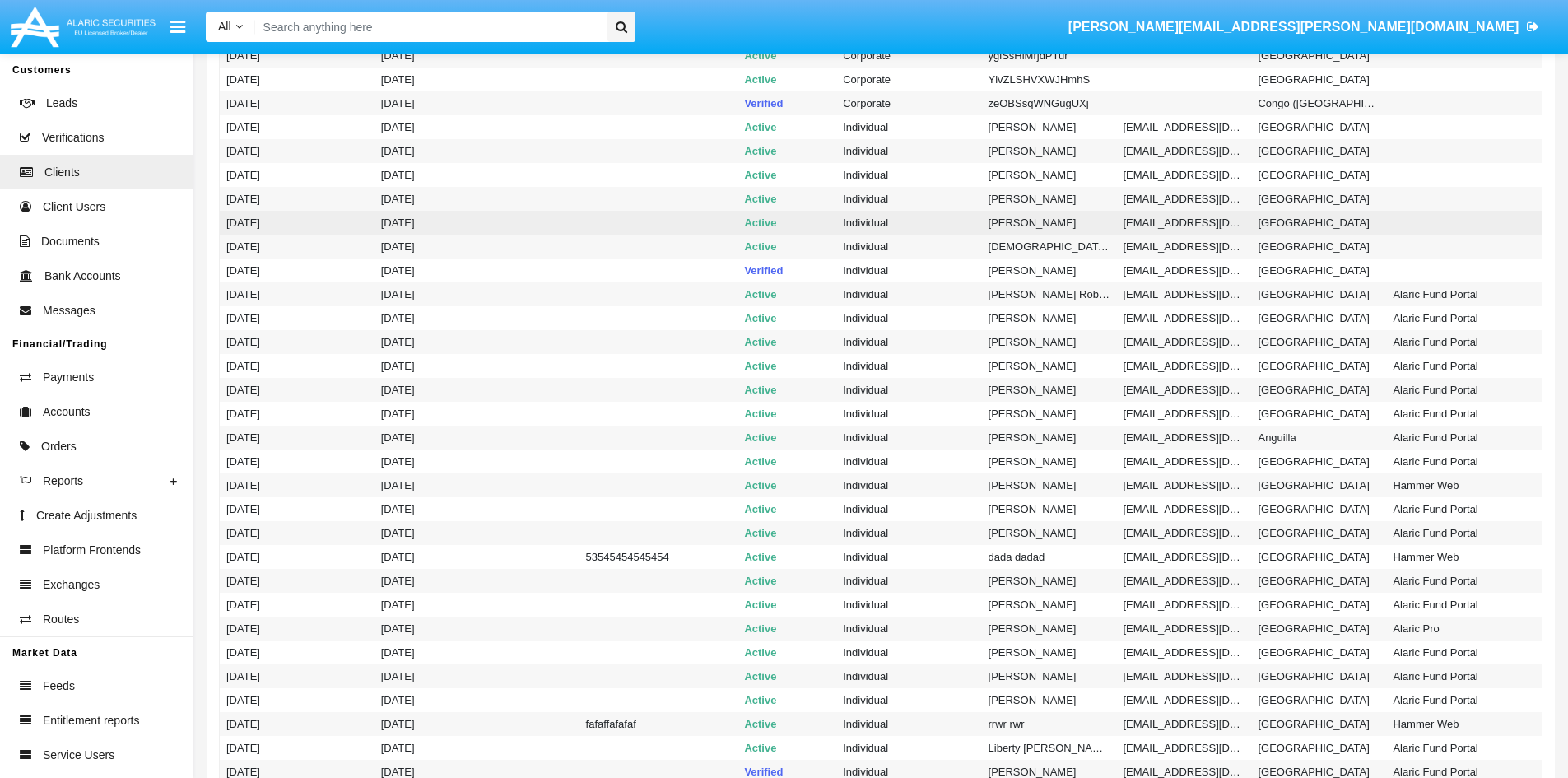
scroll to position [412, 0]
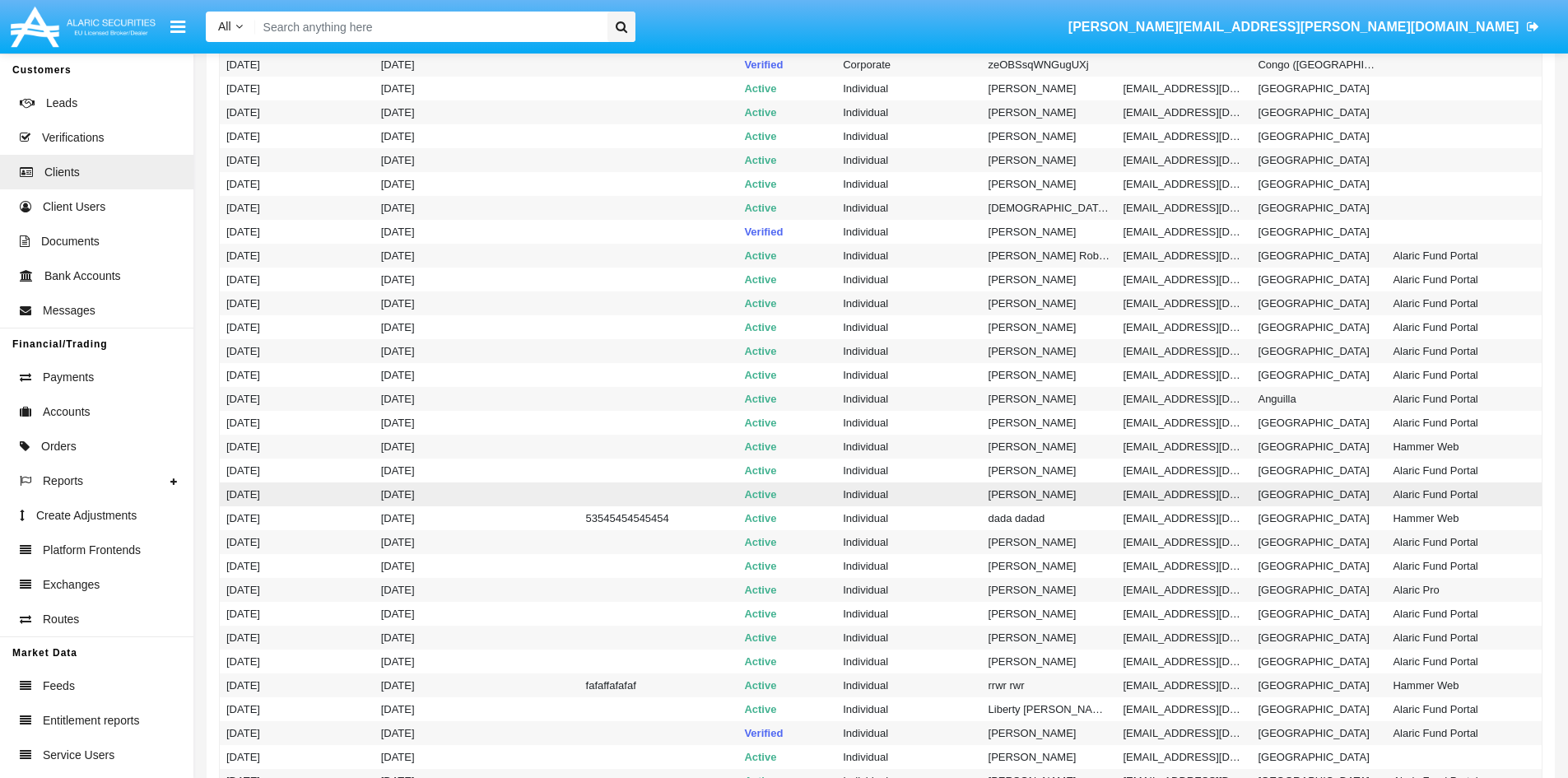
click at [760, 497] on td "Active" at bounding box center [787, 494] width 99 height 24
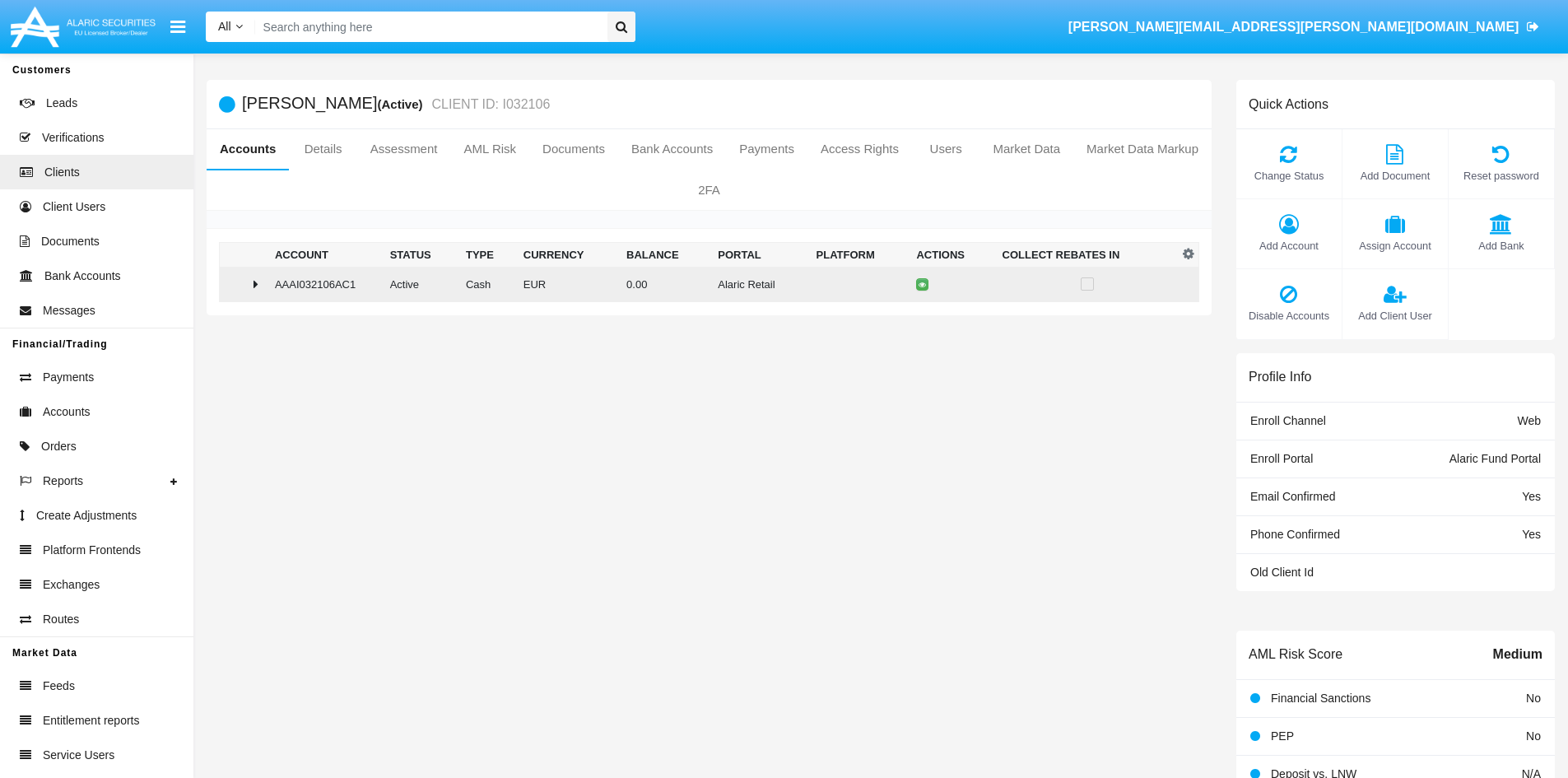
click at [258, 287] on icon at bounding box center [256, 283] width 5 height 13
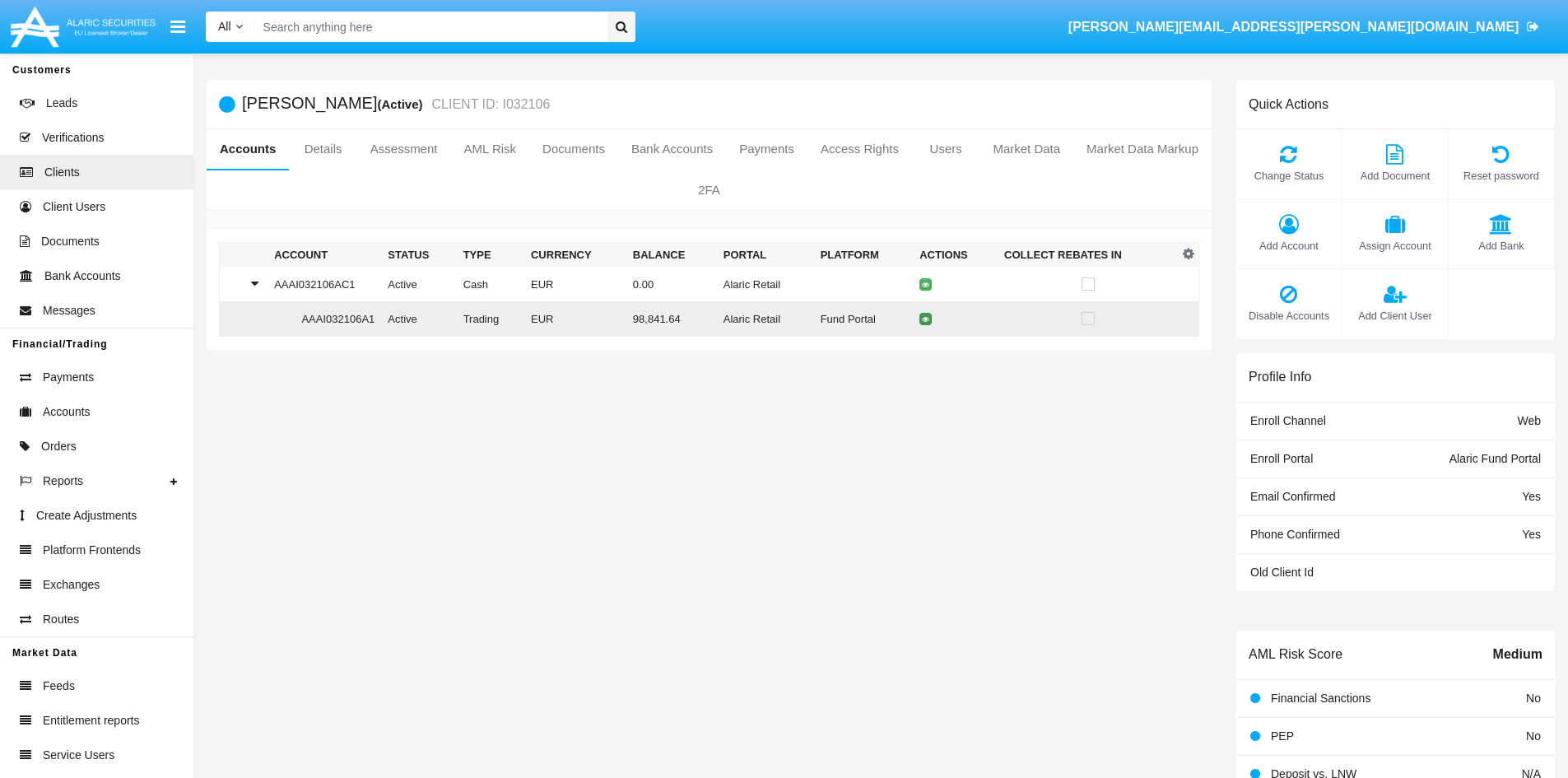
click at [926, 318] on icon at bounding box center [926, 319] width 7 height 7
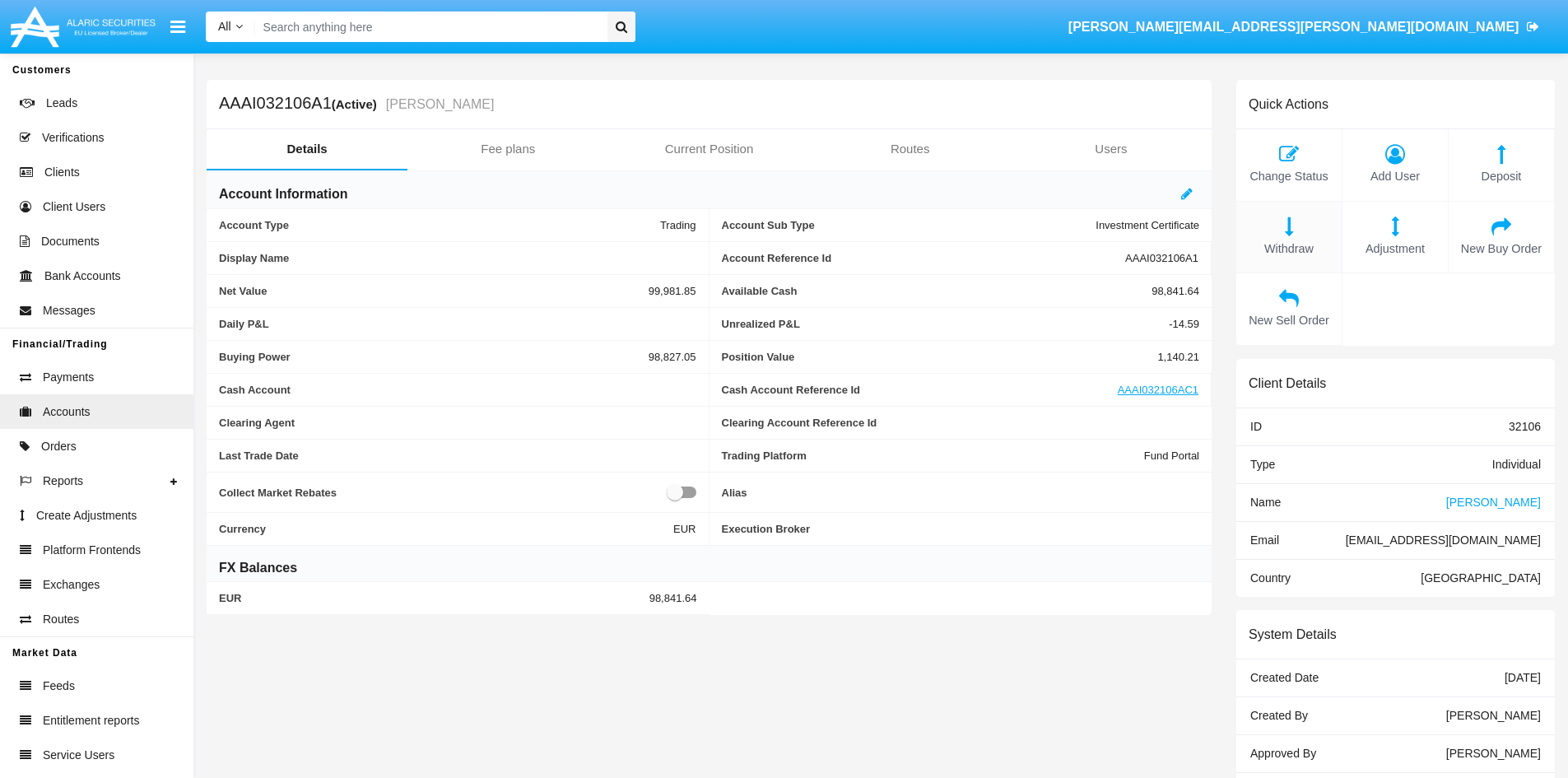
click at [1274, 235] on icon at bounding box center [1288, 227] width 88 height 19
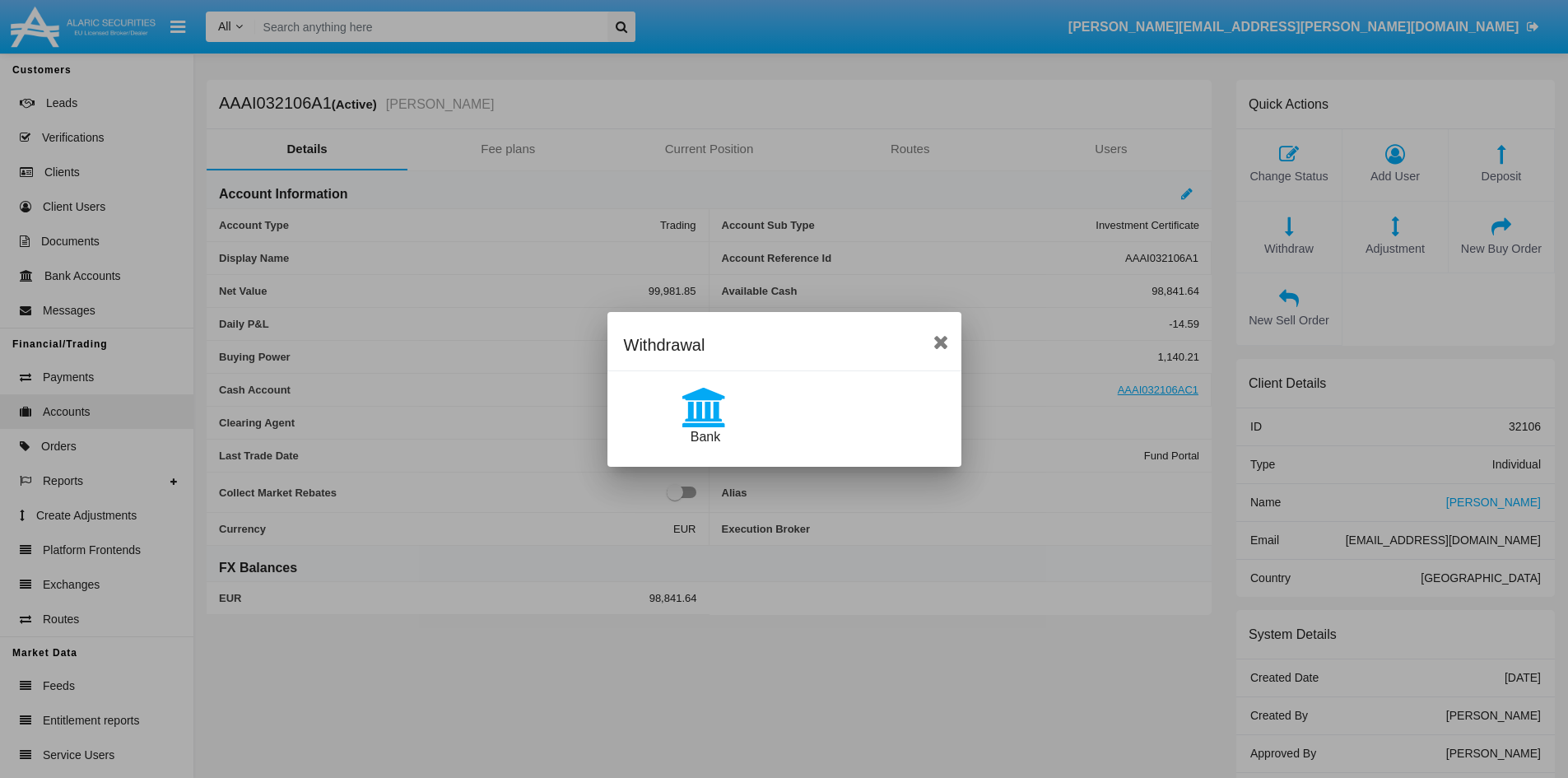
click at [702, 404] on icon at bounding box center [705, 407] width 80 height 40
